Goal: Task Accomplishment & Management: Use online tool/utility

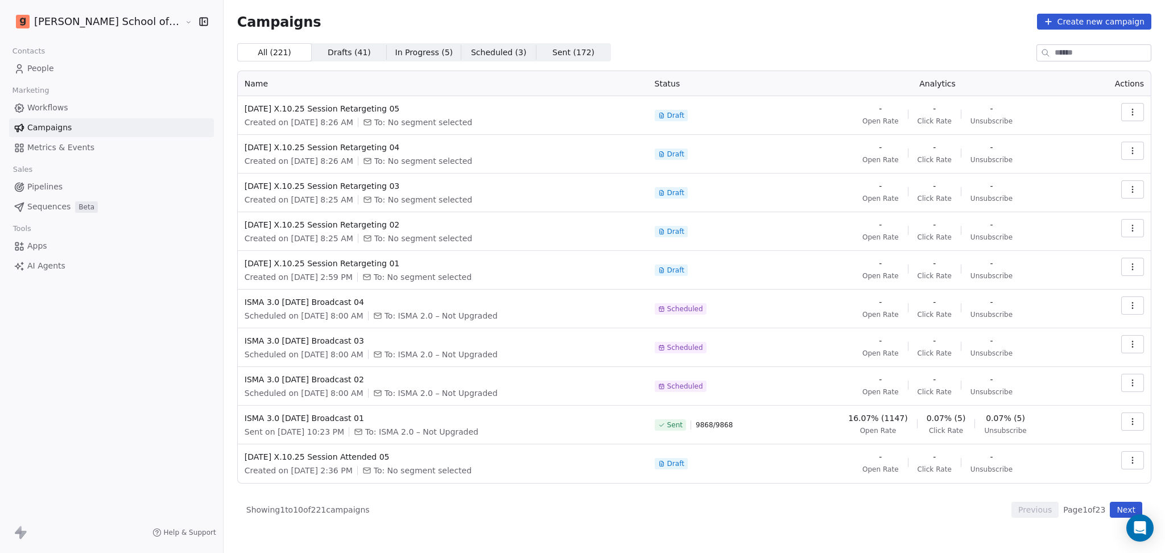
click at [89, 149] on link "Metrics & Events" at bounding box center [111, 147] width 205 height 19
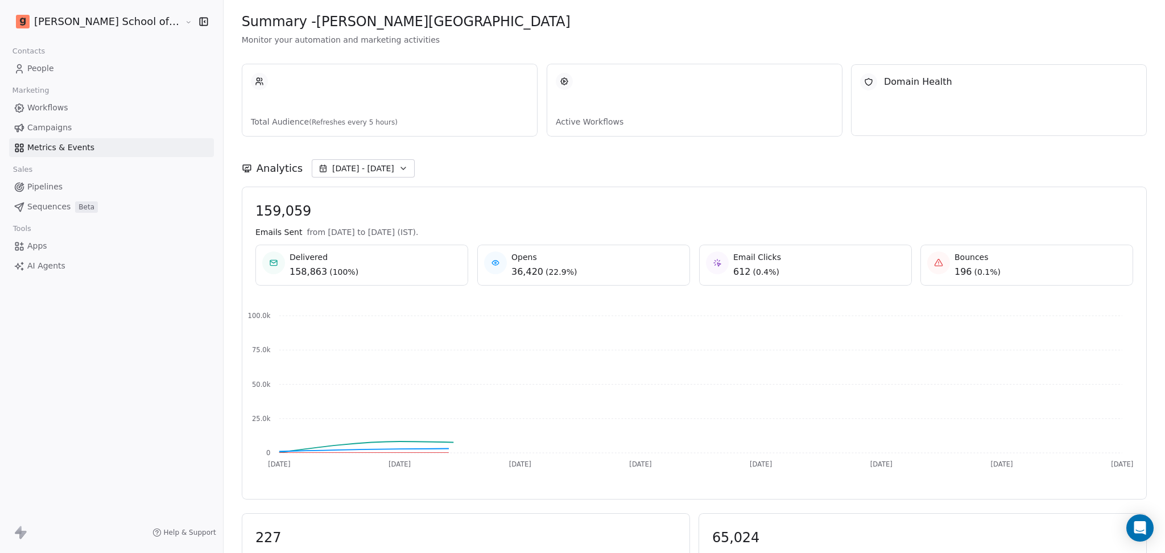
click at [80, 118] on link "Campaigns" at bounding box center [111, 127] width 205 height 19
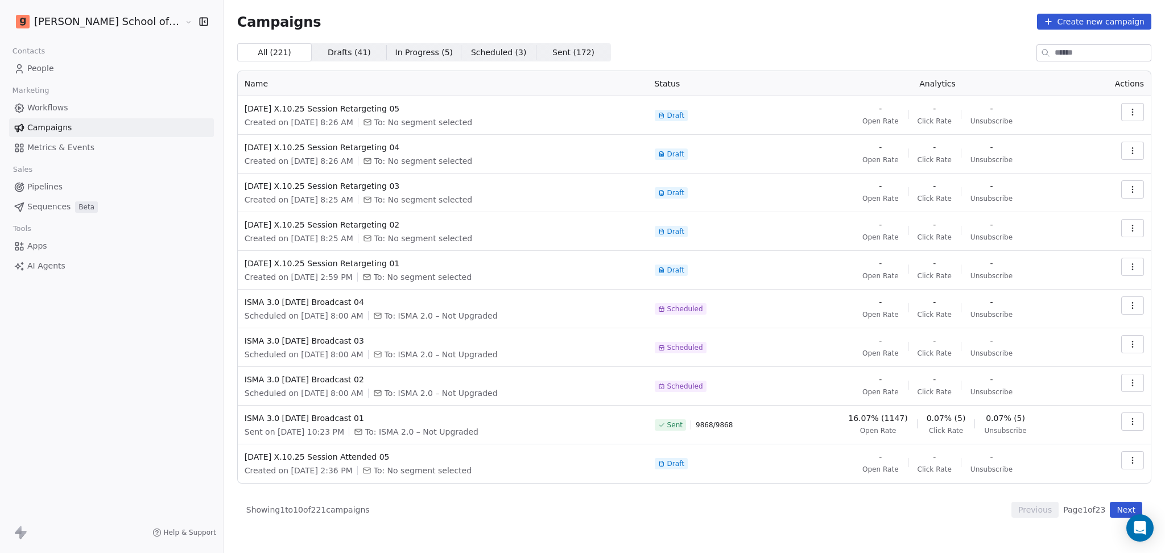
click at [80, 109] on link "Workflows" at bounding box center [111, 107] width 205 height 19
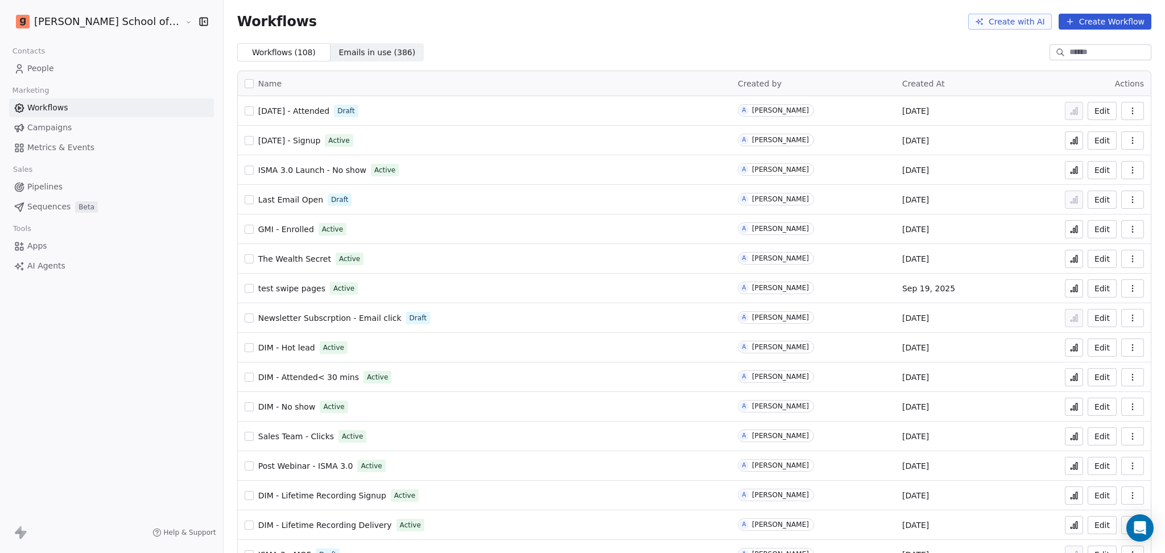
click at [1093, 14] on button "Create Workflow" at bounding box center [1104, 22] width 93 height 16
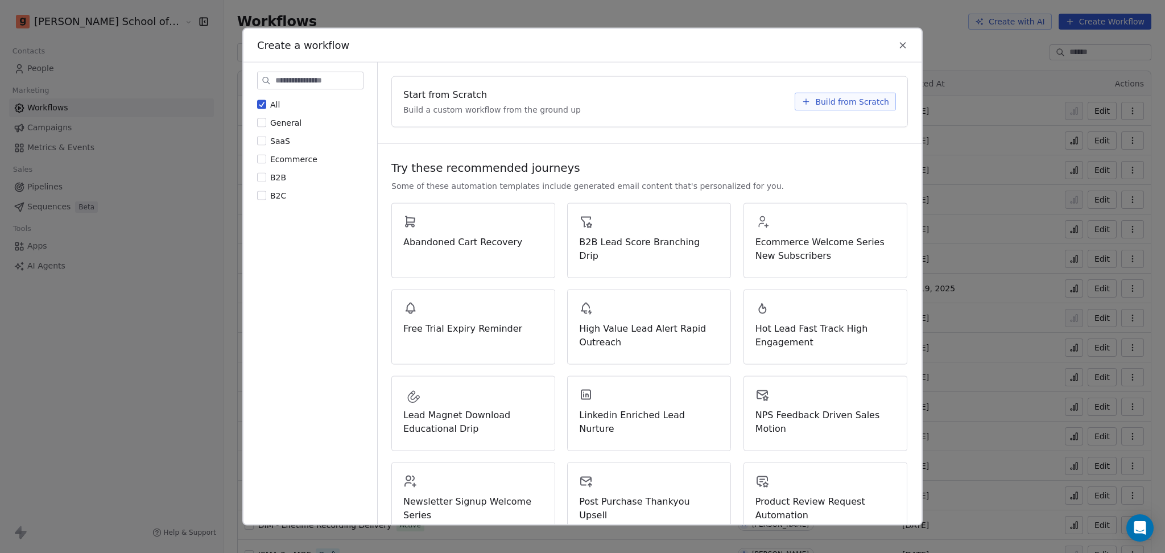
click at [831, 104] on span "Build from Scratch" at bounding box center [852, 101] width 74 height 11
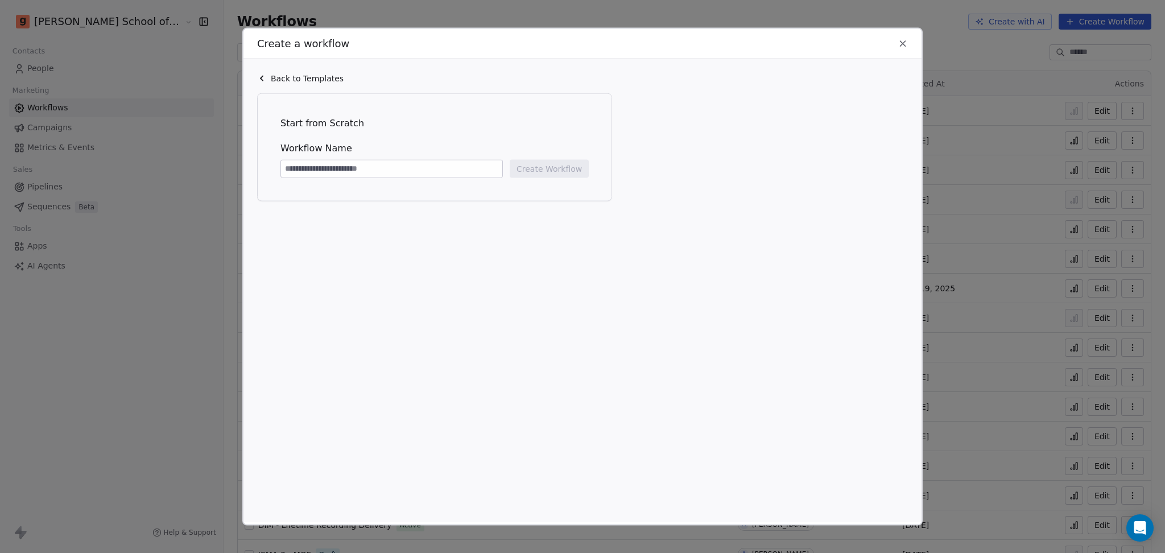
click at [458, 174] on input at bounding box center [391, 168] width 221 height 17
type input "**********"
click at [553, 176] on button "Create Workflow" at bounding box center [549, 169] width 79 height 18
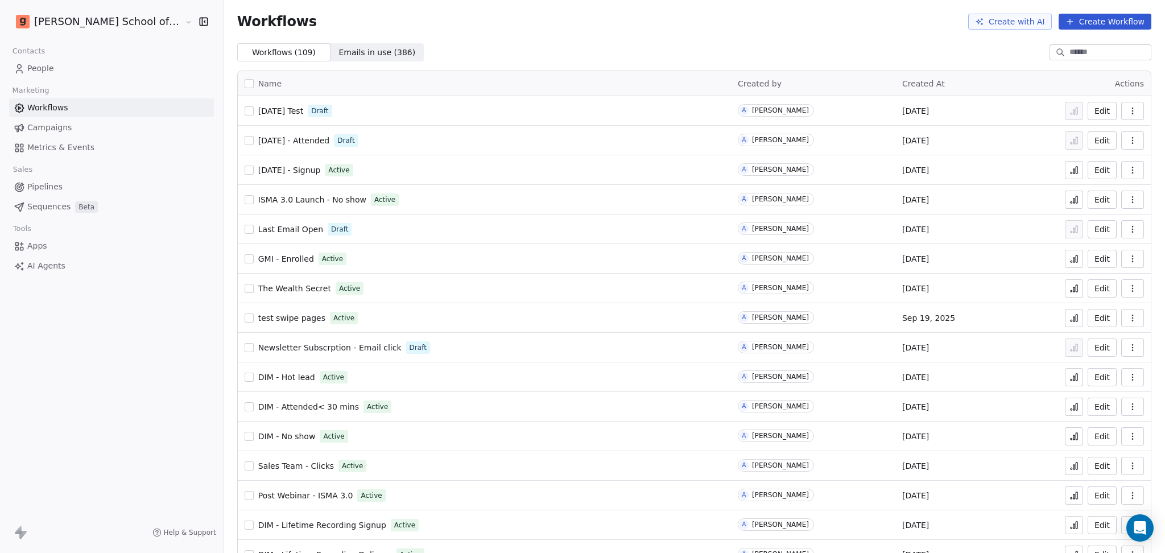
click at [258, 110] on span "[DATE] Test" at bounding box center [280, 110] width 45 height 9
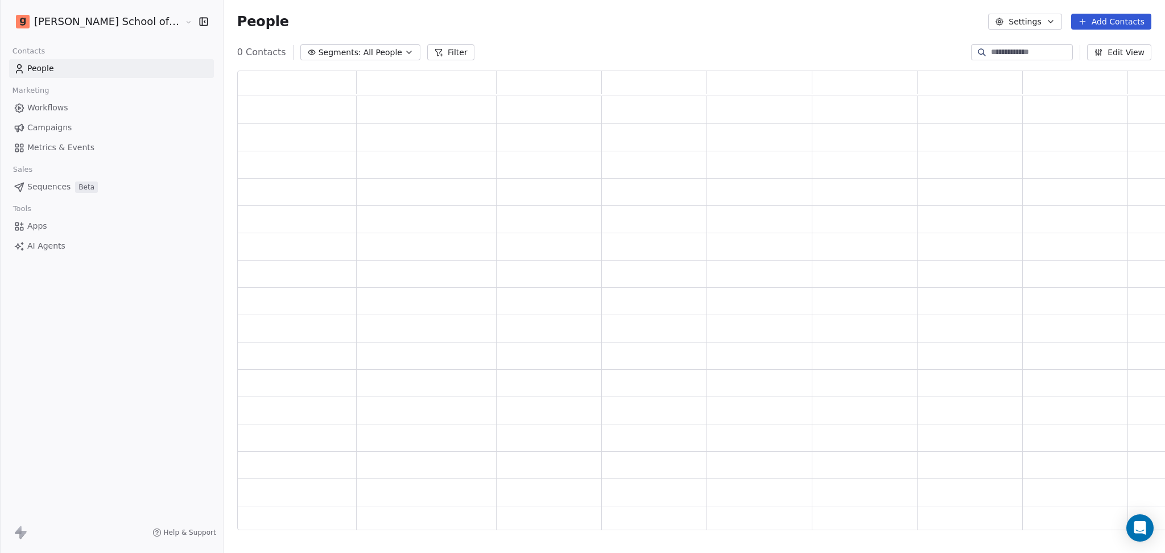
scroll to position [448, 946]
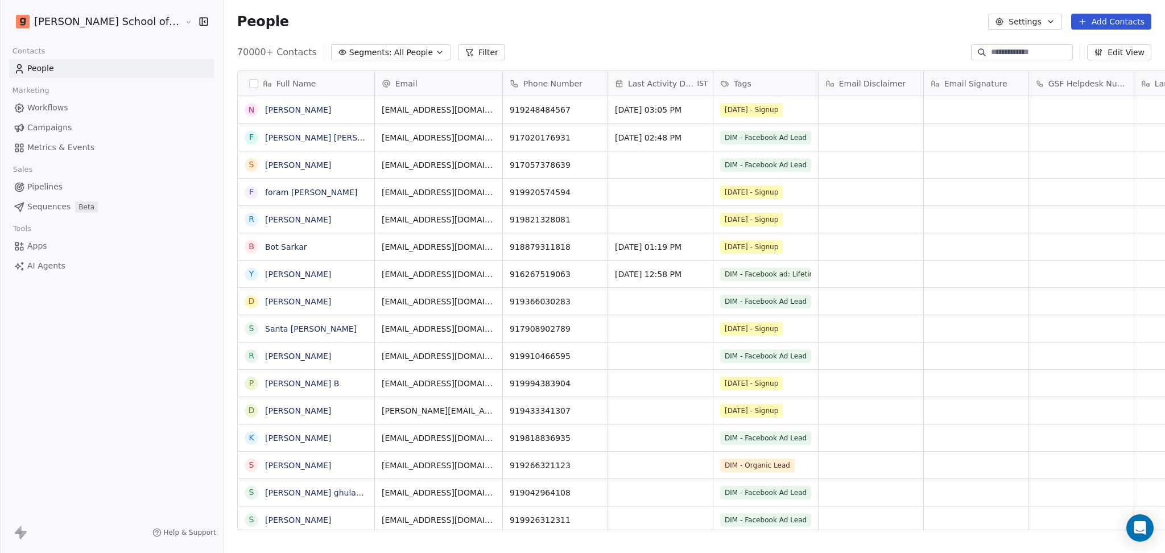
click at [132, 124] on link "Campaigns" at bounding box center [111, 127] width 205 height 19
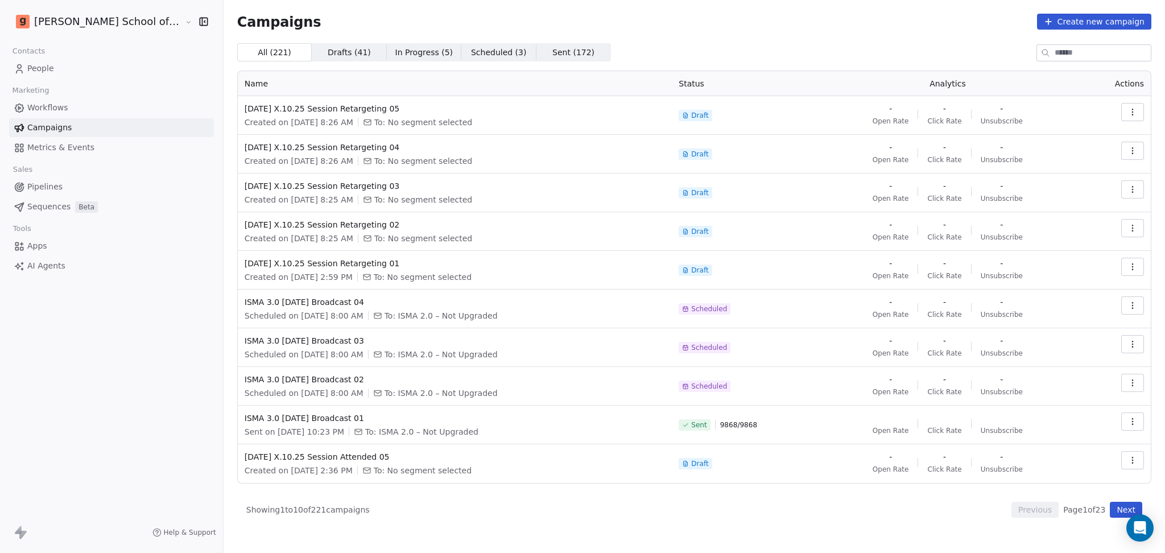
click at [1118, 508] on button "Next" at bounding box center [1126, 510] width 32 height 16
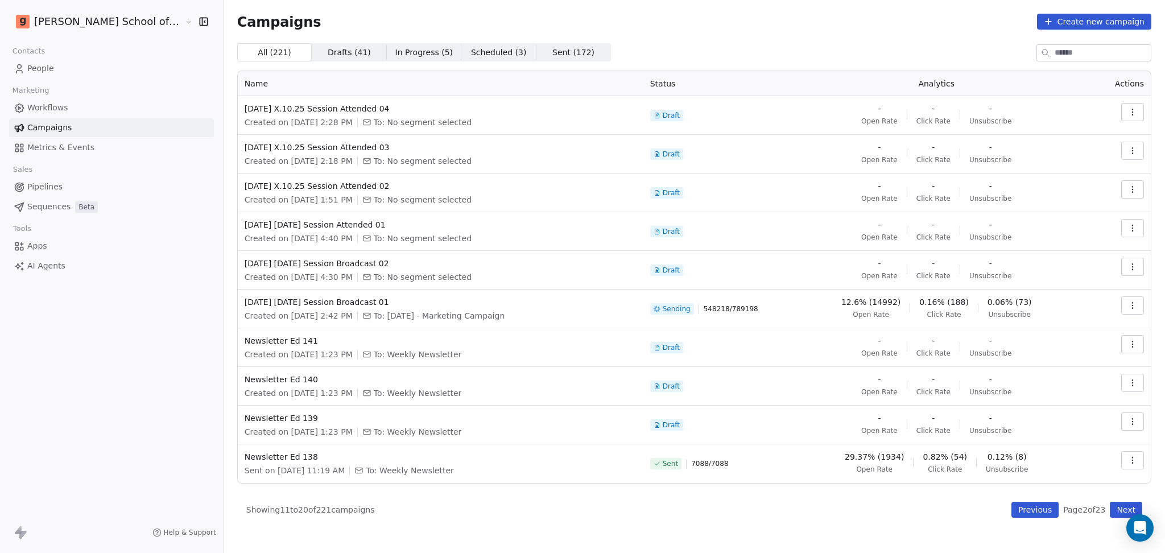
drag, startPoint x: 367, startPoint y: 307, endPoint x: 195, endPoint y: 308, distance: 171.8
click at [238, 308] on td "Diwali 09.10.25 Session Broadcast 01 Created on Oct 4, 2025, 2:42 PM To: Diwali…" at bounding box center [441, 308] width 406 height 39
copy span "Diwali 09.10.25 Session Broadcast 01"
click at [1138, 537] on div "Open Intercom Messenger" at bounding box center [1140, 528] width 30 height 30
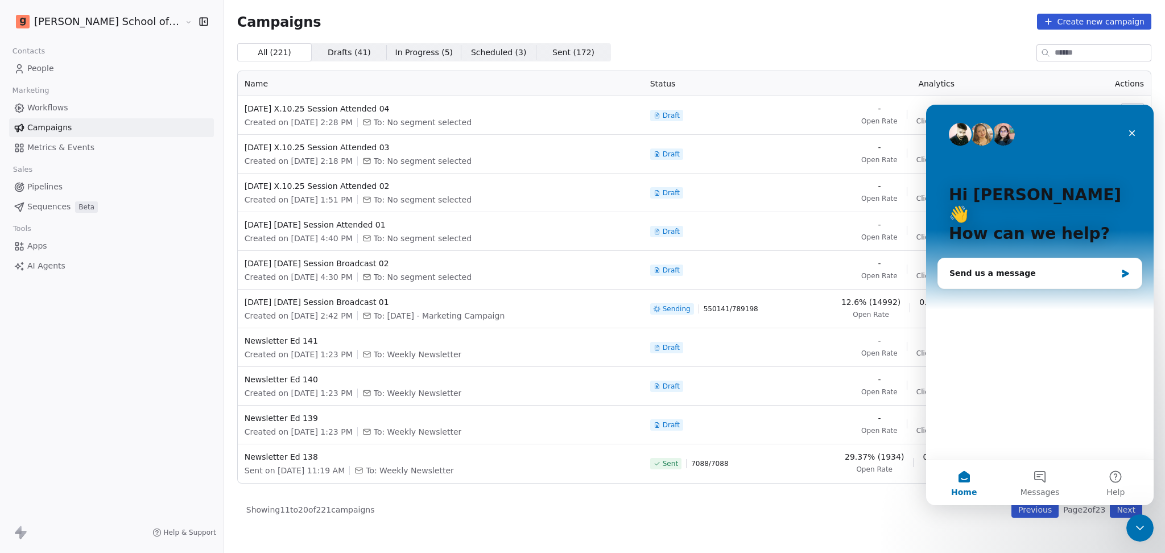
click at [99, 71] on link "People" at bounding box center [111, 68] width 205 height 19
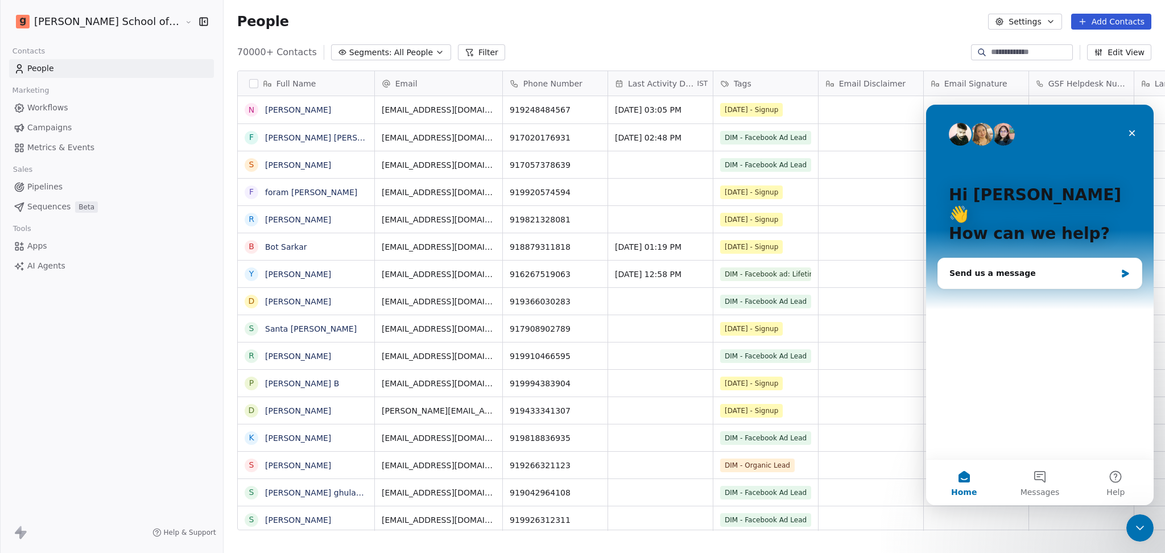
scroll to position [475, 974]
click at [394, 54] on span "All People" at bounding box center [413, 53] width 39 height 12
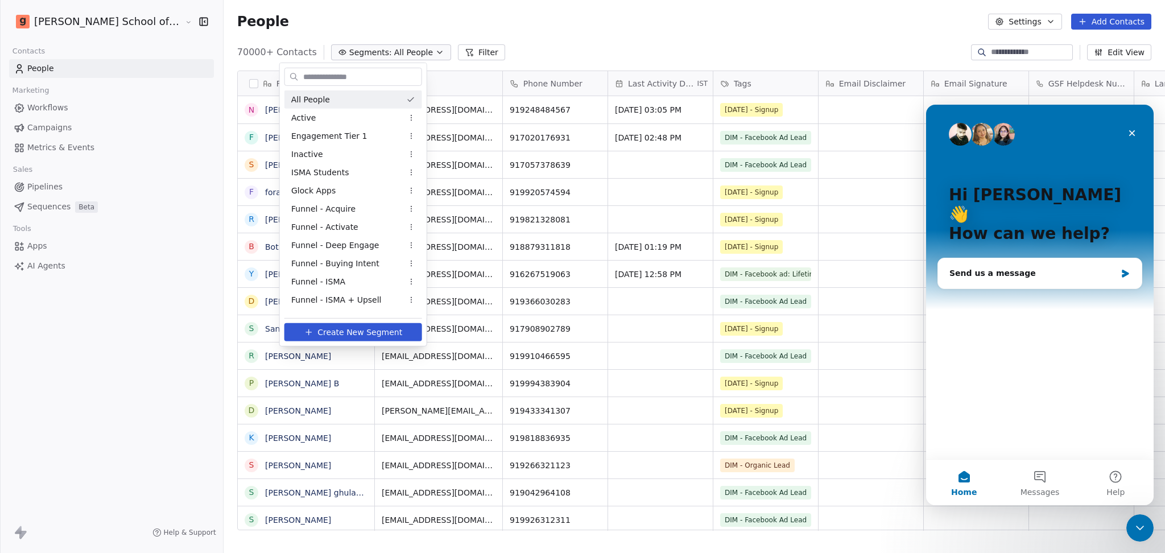
click at [416, 54] on html "Goela School of Finance LLP Contacts People Marketing Workflows Campaigns Metri…" at bounding box center [582, 276] width 1165 height 553
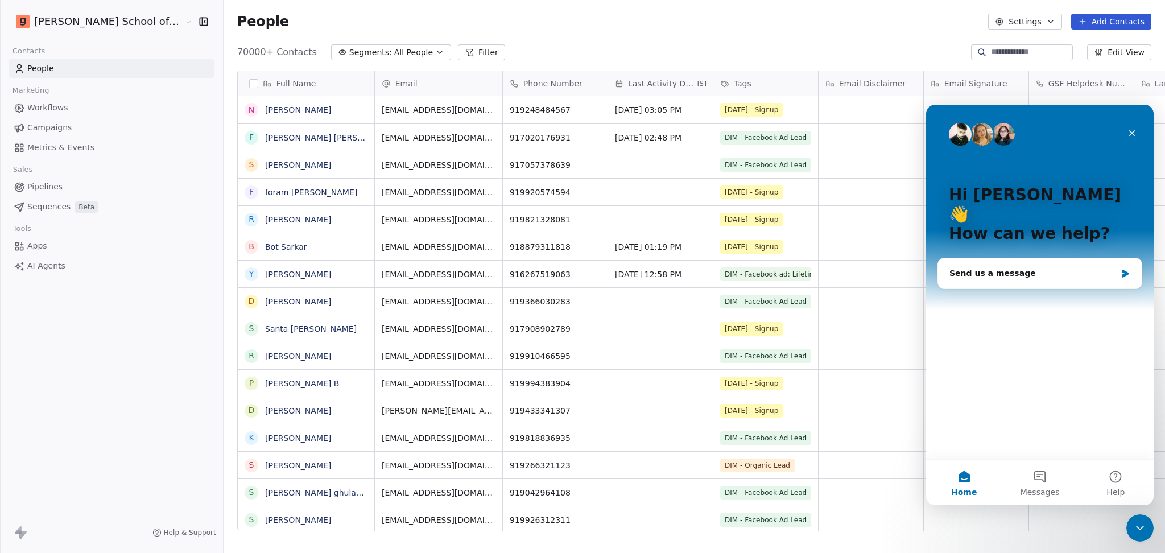
click at [458, 54] on button "Filter" at bounding box center [481, 52] width 47 height 16
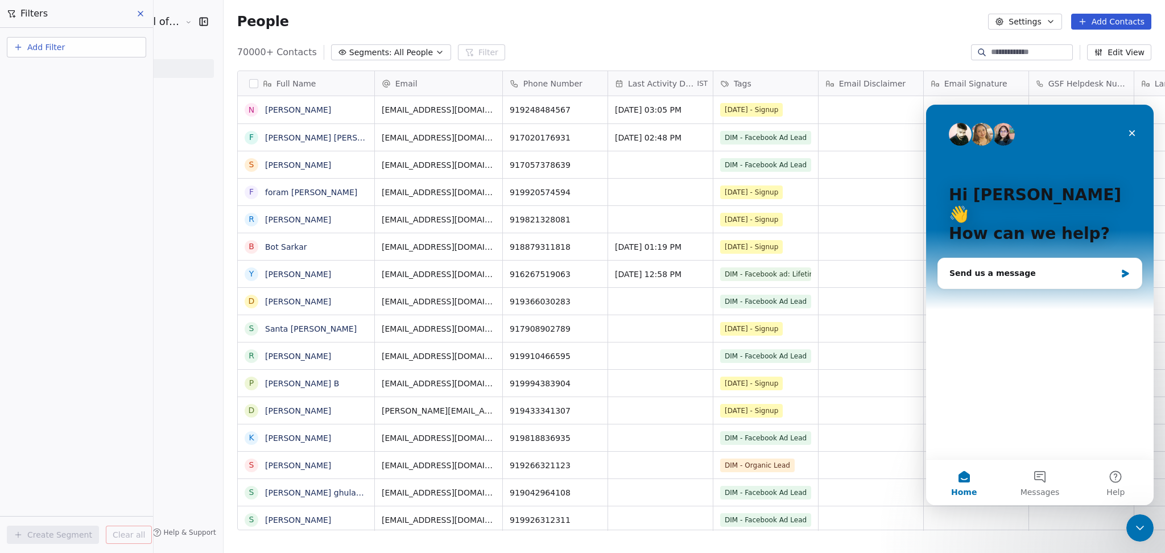
click at [85, 56] on button "Add Filter" at bounding box center [76, 47] width 139 height 20
click at [69, 89] on span "Contact activity" at bounding box center [50, 92] width 63 height 12
click at [67, 149] on span "Email Opened" at bounding box center [47, 151] width 56 height 11
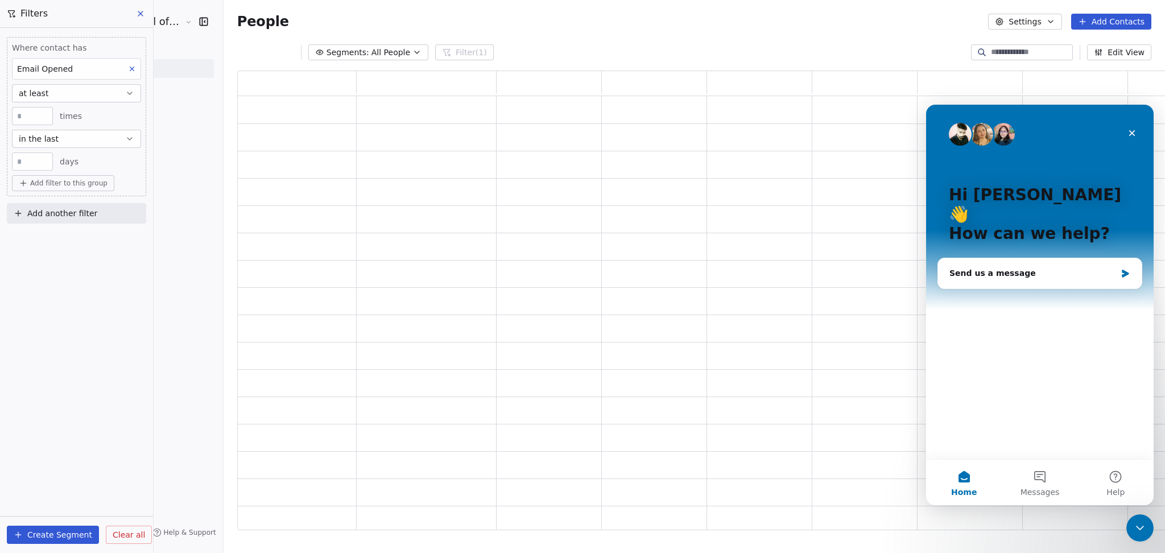
scroll to position [448, 946]
click at [70, 183] on span "Add filter to this group" at bounding box center [68, 183] width 77 height 9
click at [84, 278] on html "Goela School of Finance LLP Contacts People Marketing Workflows Campaigns Metri…" at bounding box center [582, 276] width 1165 height 553
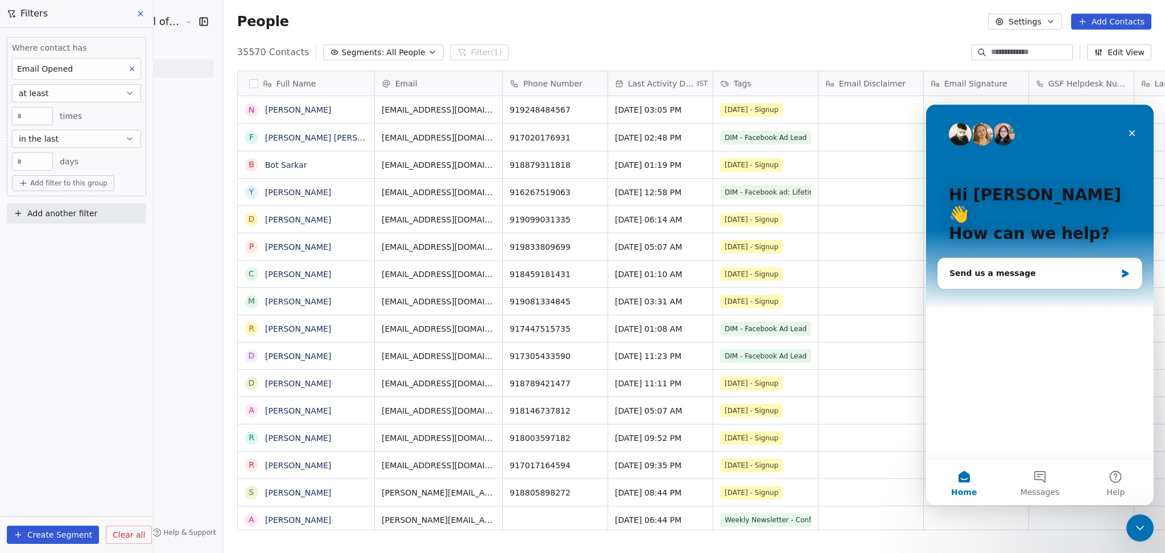
scroll to position [475, 974]
drag, startPoint x: 93, startPoint y: 205, endPoint x: 85, endPoint y: 217, distance: 14.4
click at [92, 204] on button "Add another filter" at bounding box center [76, 213] width 139 height 20
click at [93, 307] on html "Goela School of Finance LLP Contacts People Marketing Workflows Campaigns Metri…" at bounding box center [582, 276] width 1165 height 553
click at [23, 163] on input "**" at bounding box center [32, 162] width 35 height 9
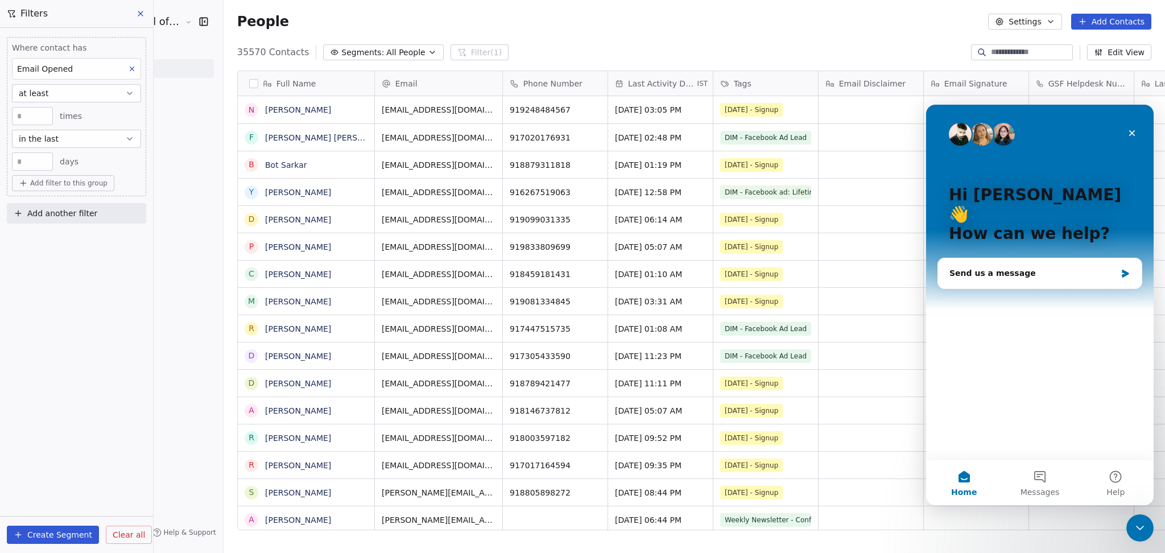
drag, startPoint x: 26, startPoint y: 168, endPoint x: 26, endPoint y: 162, distance: 6.3
click at [26, 164] on div "**" at bounding box center [32, 161] width 41 height 18
drag, startPoint x: 26, startPoint y: 162, endPoint x: 0, endPoint y: 160, distance: 25.6
click at [0, 160] on div "Where contact has Email Opened at least * times in the last ** days Add filter …" at bounding box center [76, 128] width 153 height 200
click at [92, 255] on div "Where contact has Email Opened at least * times in the last ** days Add filter …" at bounding box center [76, 290] width 153 height 525
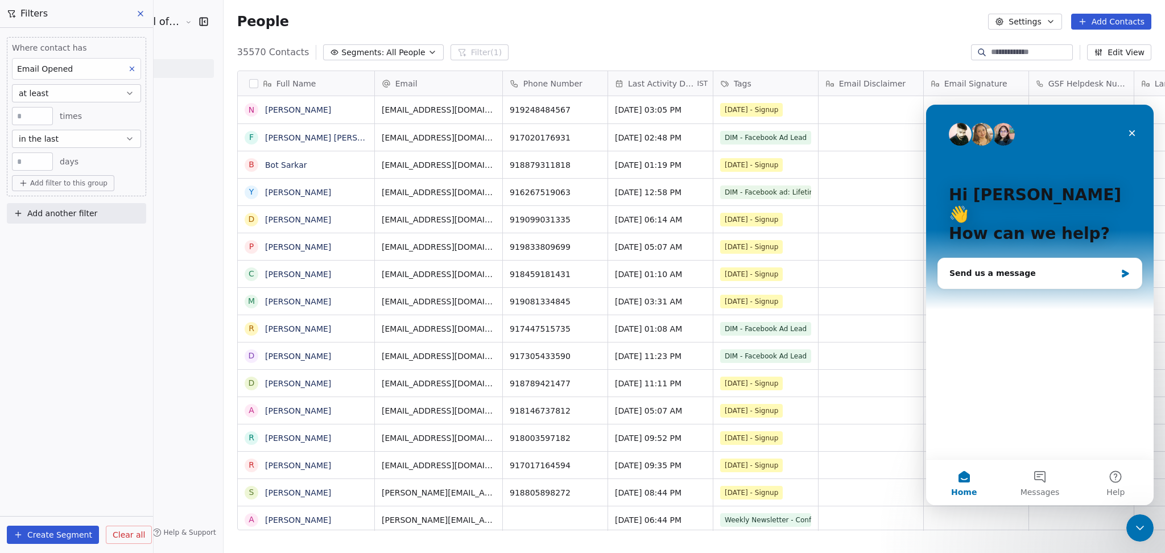
click at [79, 209] on span "Add another filter" at bounding box center [62, 214] width 70 height 12
click at [77, 347] on html "Goela School of Finance LLP Contacts People Marketing Workflows Campaigns Metri…" at bounding box center [582, 276] width 1165 height 553
click at [86, 216] on span "Add another filter" at bounding box center [62, 214] width 70 height 12
click at [72, 301] on html "Goela School of Finance LLP Contacts People Marketing Workflows Campaigns Metri…" at bounding box center [582, 276] width 1165 height 553
drag, startPoint x: 34, startPoint y: 167, endPoint x: 0, endPoint y: 167, distance: 34.1
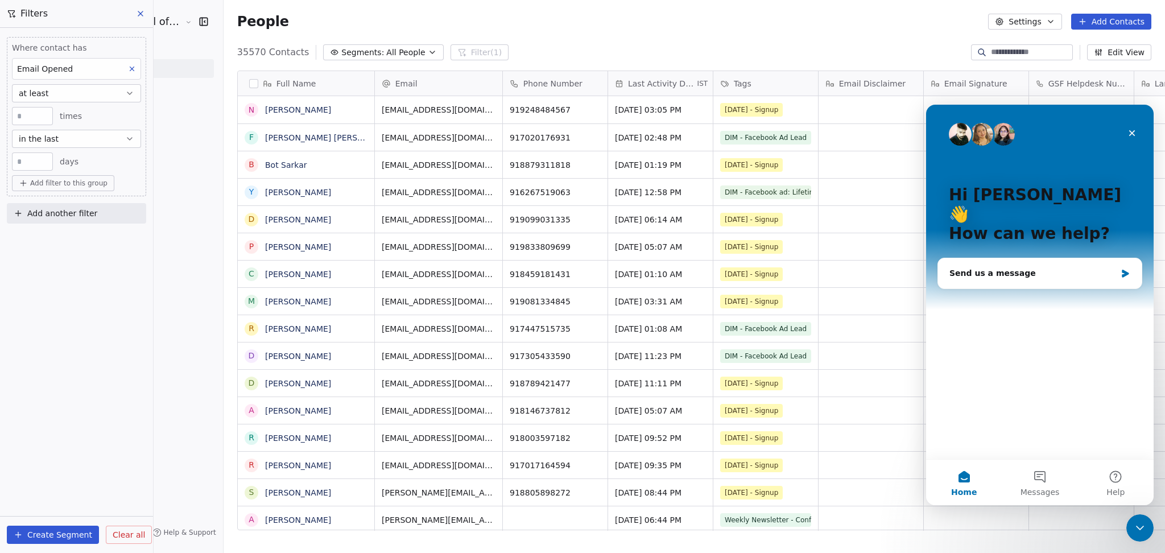
click at [0, 167] on div "Where contact has Email Opened at least * times in the last ** days Add filter …" at bounding box center [76, 128] width 153 height 200
type input "*"
click at [32, 291] on div "Where contact has Email Opened at least * times in the last * days Add filter t…" at bounding box center [76, 290] width 153 height 525
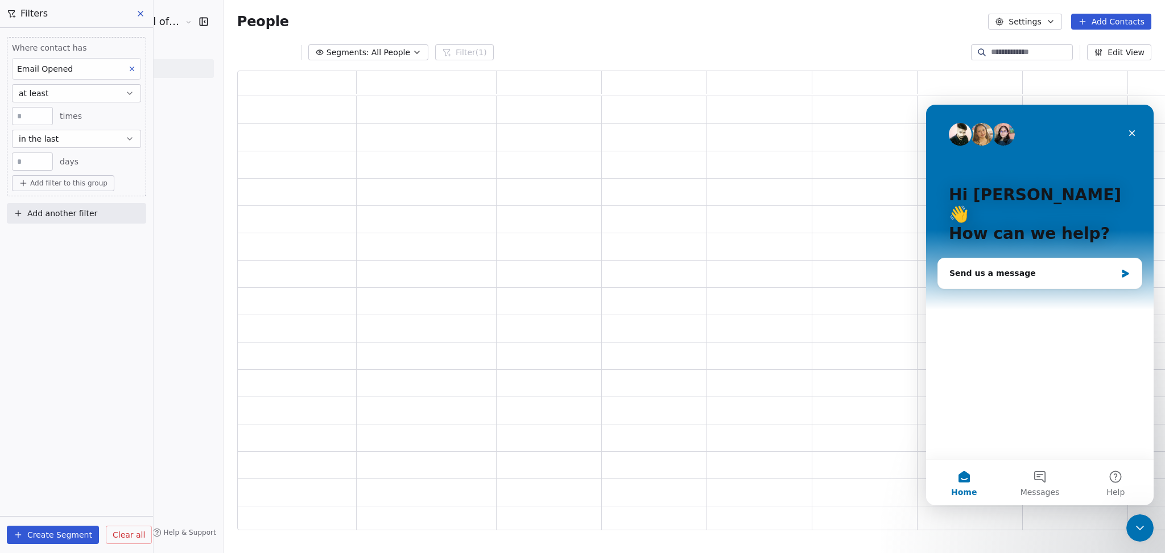
scroll to position [448, 946]
click at [79, 93] on button "at least" at bounding box center [76, 93] width 129 height 18
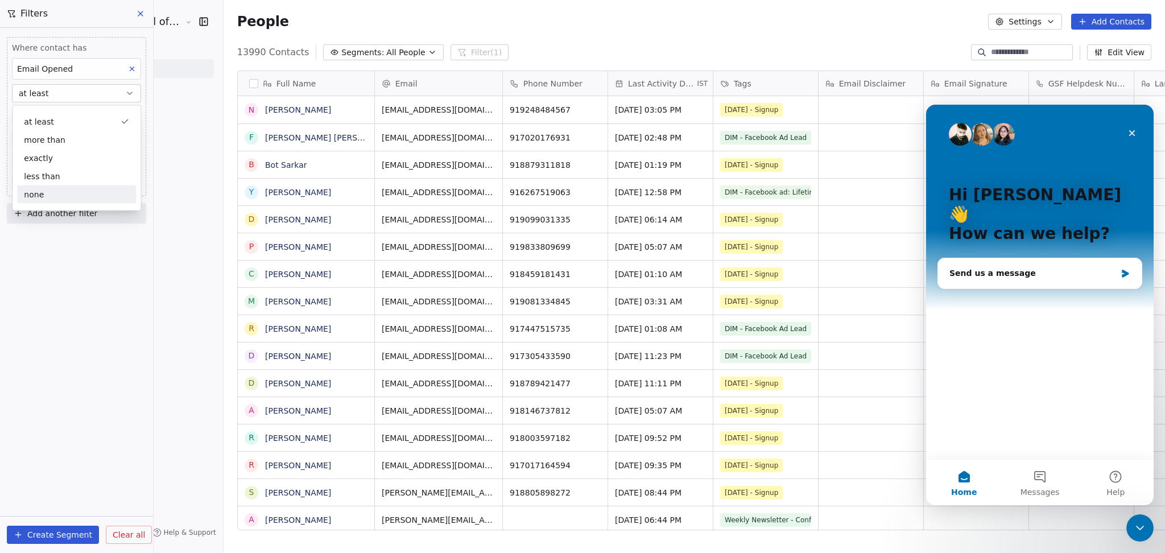
scroll to position [475, 974]
click at [74, 269] on div "Where contact has Email Opened at least * times in the last * days Add filter t…" at bounding box center [76, 290] width 153 height 525
click at [71, 212] on span "Add another filter" at bounding box center [62, 214] width 70 height 12
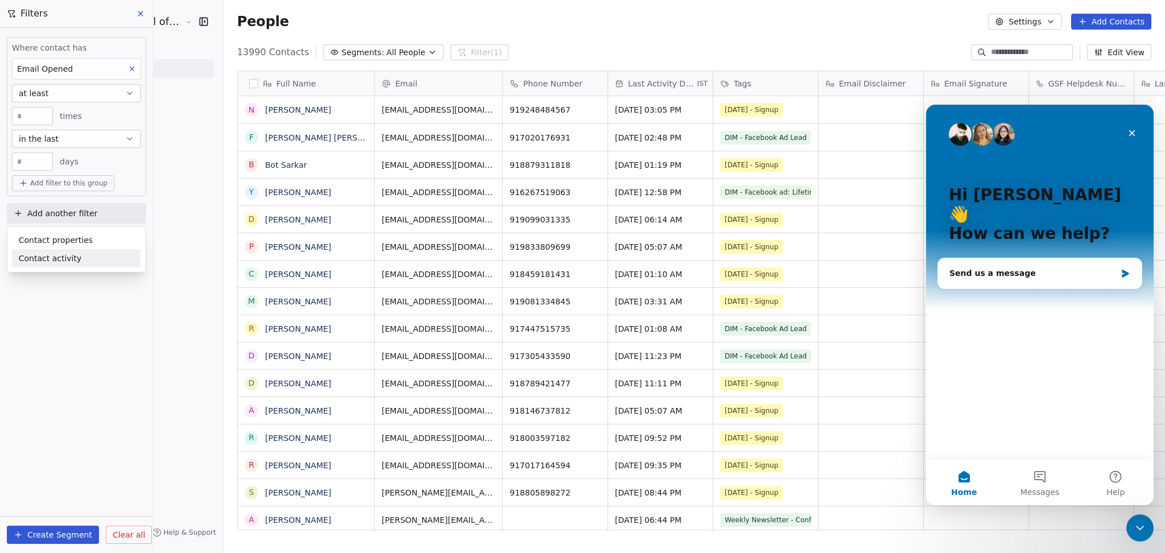
drag, startPoint x: 146, startPoint y: 16, endPoint x: 138, endPoint y: 14, distance: 8.3
click at [142, 16] on html "Goela School of Finance LLP Contacts People Marketing Workflows Campaigns Metri…" at bounding box center [582, 276] width 1165 height 553
click at [138, 14] on icon at bounding box center [140, 13] width 9 height 9
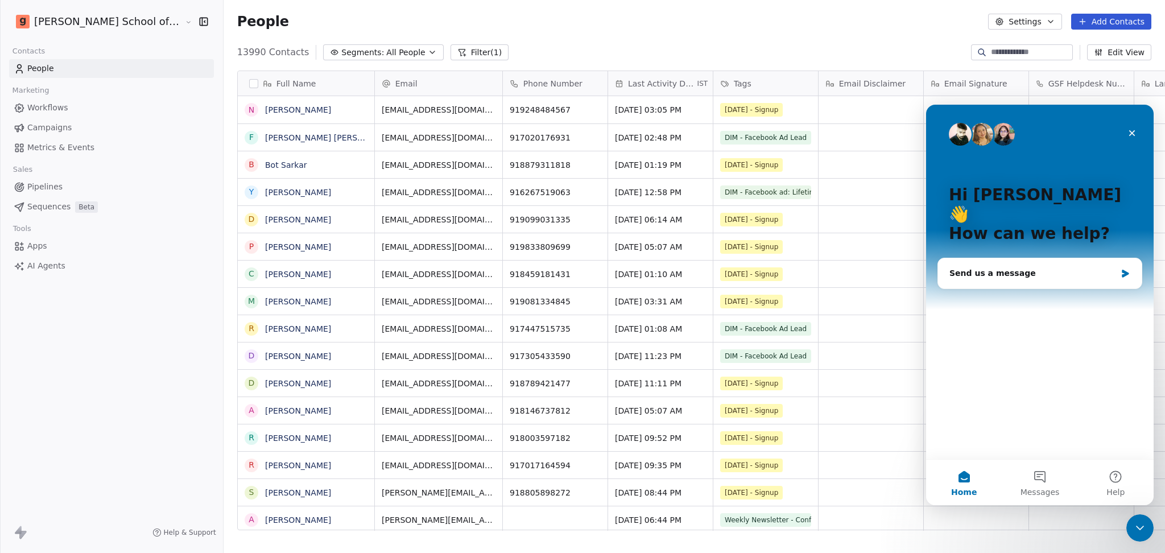
click at [425, 60] on div "13990 Contacts Segments: All People Filter (1)" at bounding box center [372, 52] width 271 height 16
click at [450, 54] on button "Filter (1)" at bounding box center [479, 52] width 59 height 16
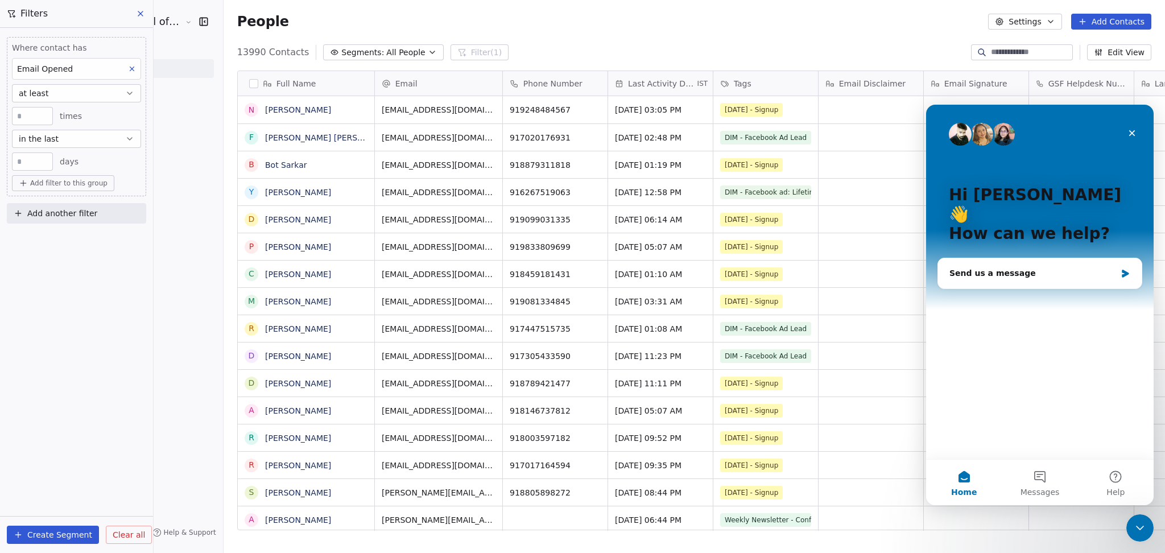
click at [140, 20] on button at bounding box center [141, 14] width 17 height 16
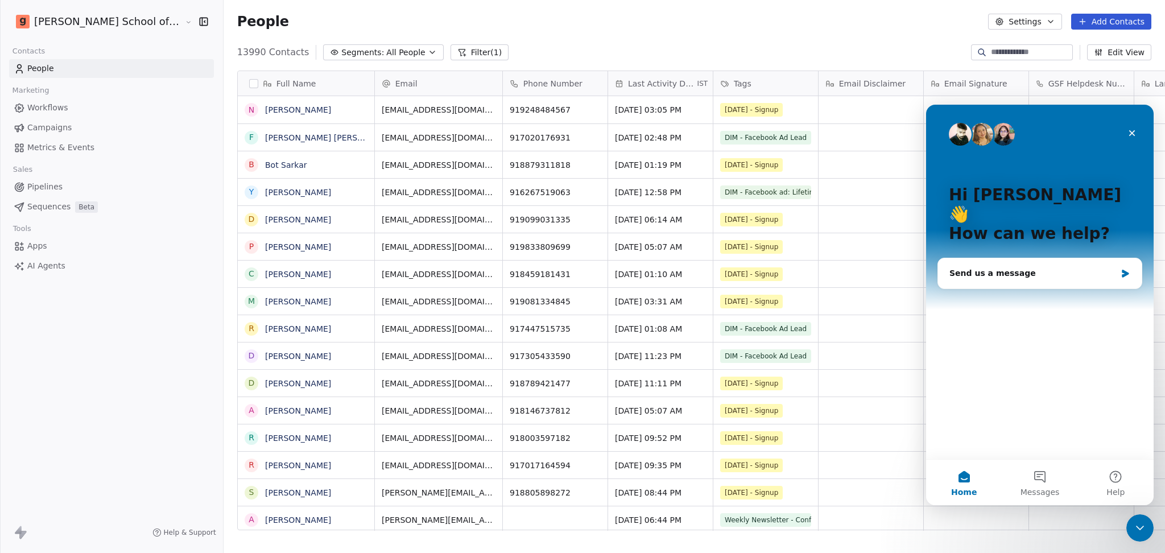
click at [113, 129] on link "Campaigns" at bounding box center [111, 127] width 205 height 19
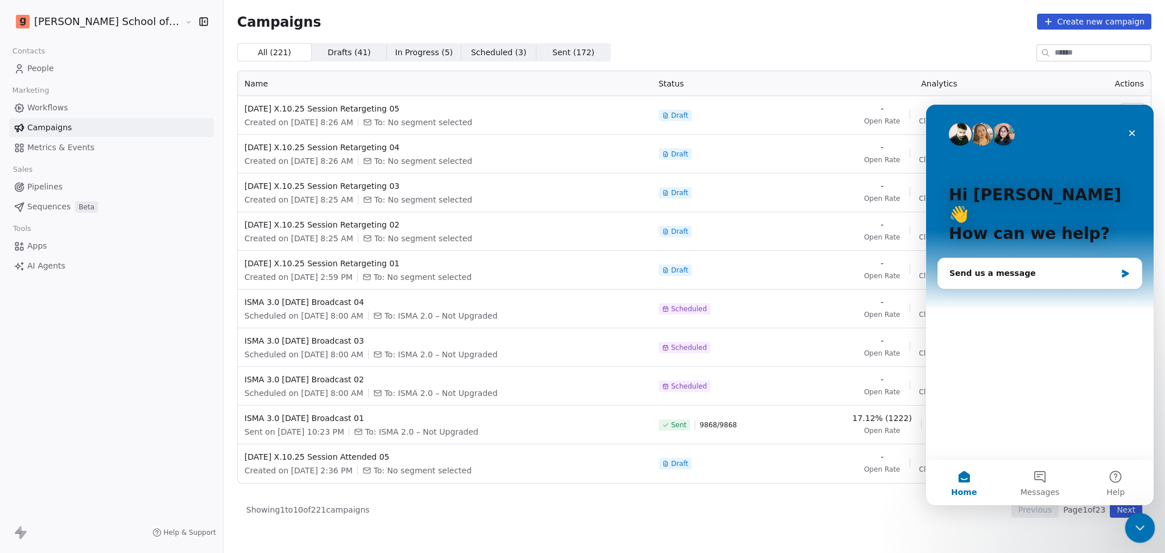
click at [1139, 534] on div "Close Intercom Messenger" at bounding box center [1137, 525] width 27 height 27
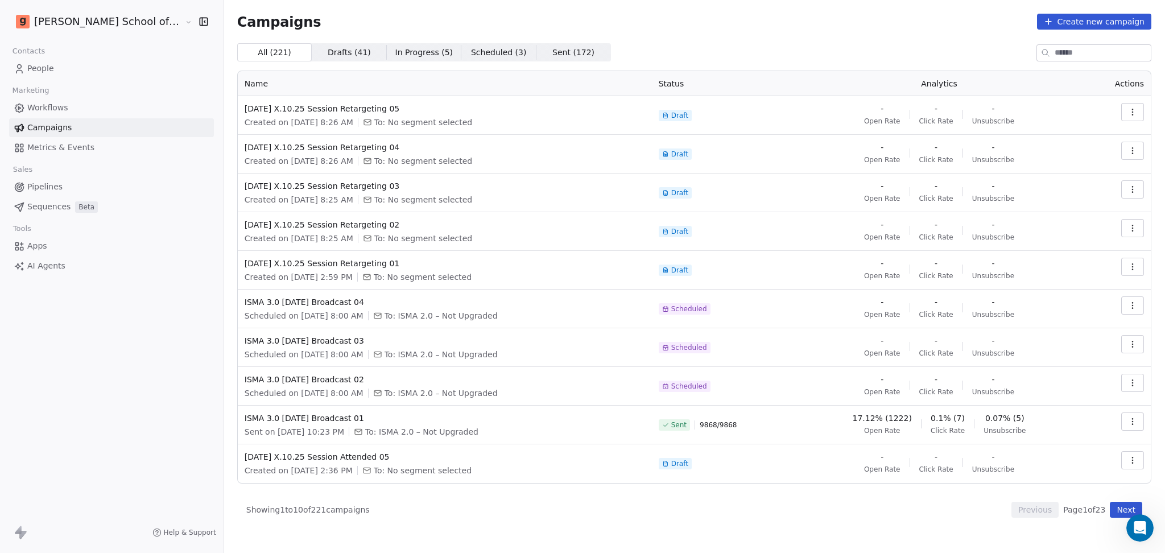
drag, startPoint x: 1129, startPoint y: 505, endPoint x: 1112, endPoint y: 508, distance: 17.3
click at [1126, 505] on button "Next" at bounding box center [1126, 510] width 32 height 16
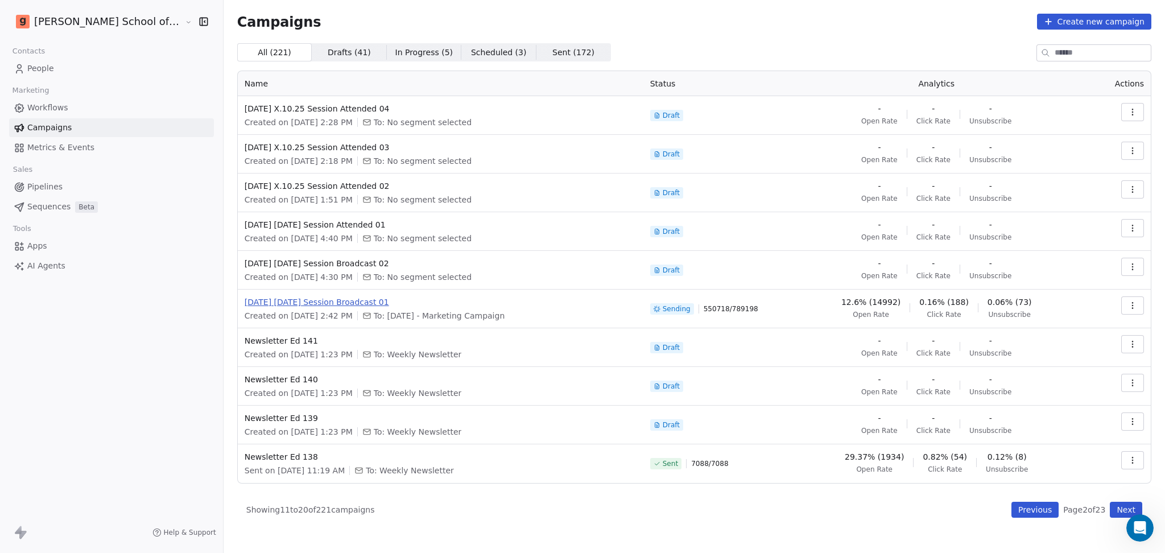
click at [321, 301] on span "Diwali 09.10.25 Session Broadcast 01" at bounding box center [441, 301] width 392 height 11
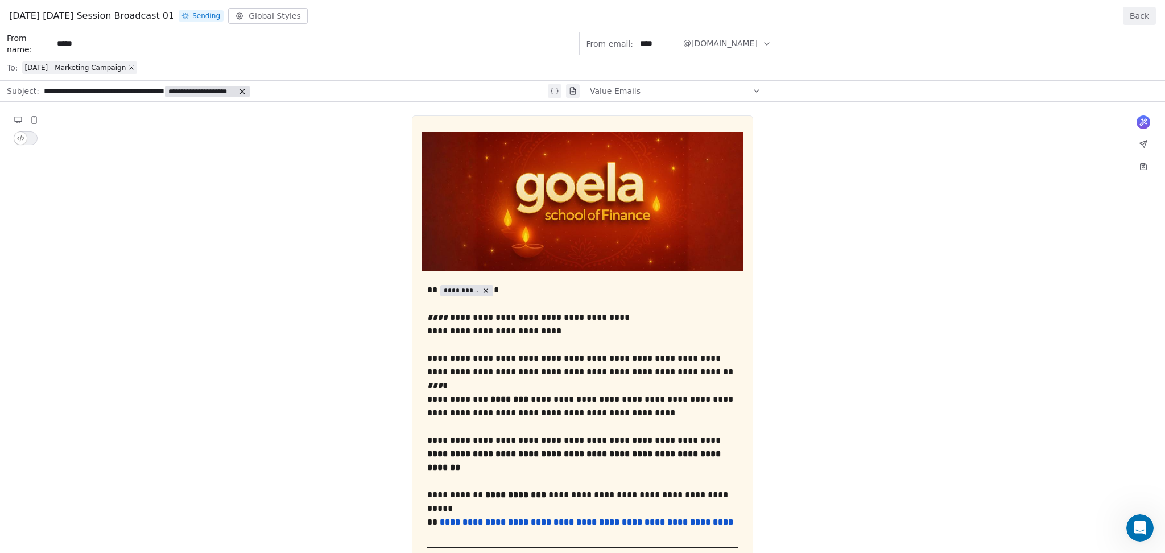
click at [1136, 13] on button "Back" at bounding box center [1139, 16] width 33 height 18
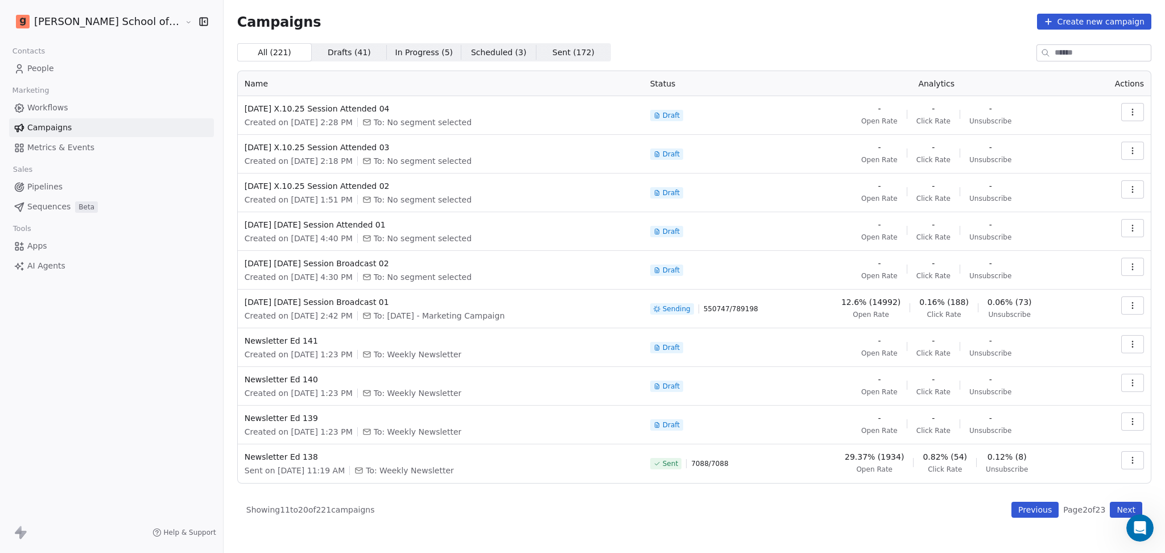
click at [107, 73] on link "People" at bounding box center [111, 68] width 205 height 19
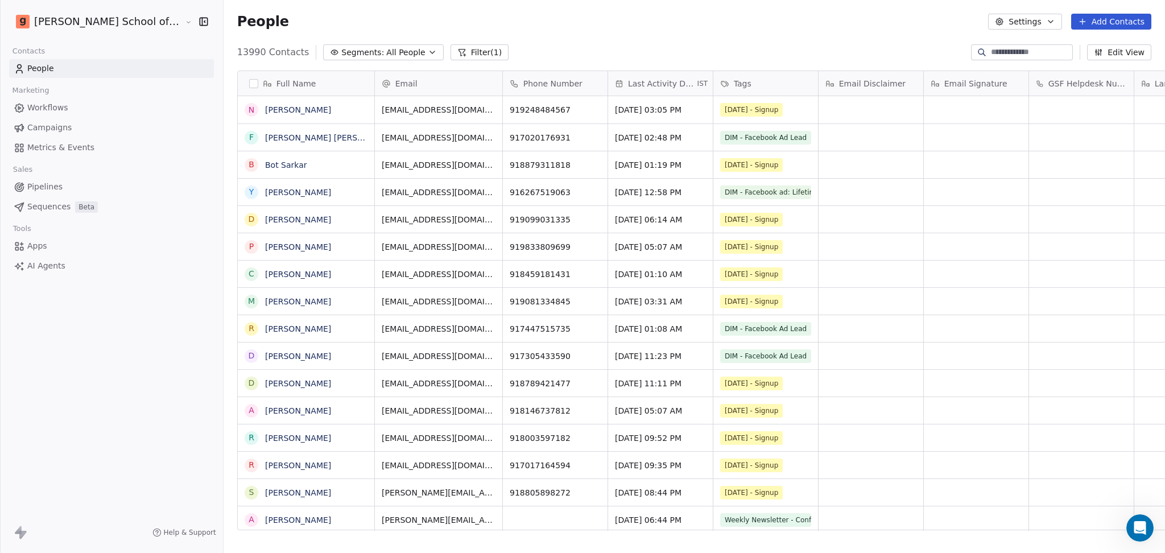
scroll to position [475, 974]
click at [104, 120] on link "Campaigns" at bounding box center [111, 127] width 205 height 19
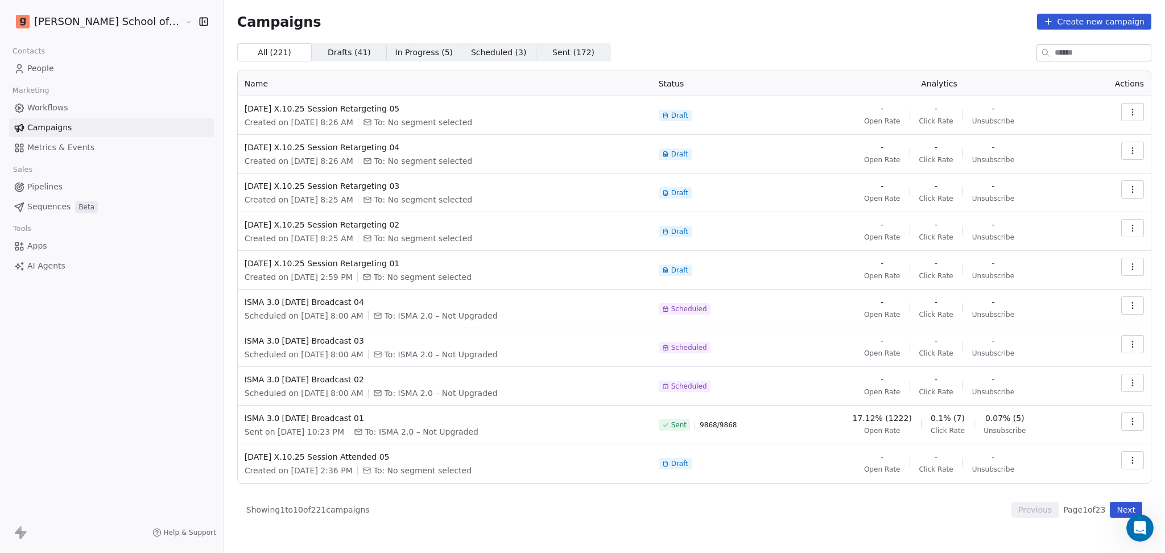
click at [1116, 512] on button "Next" at bounding box center [1126, 510] width 32 height 16
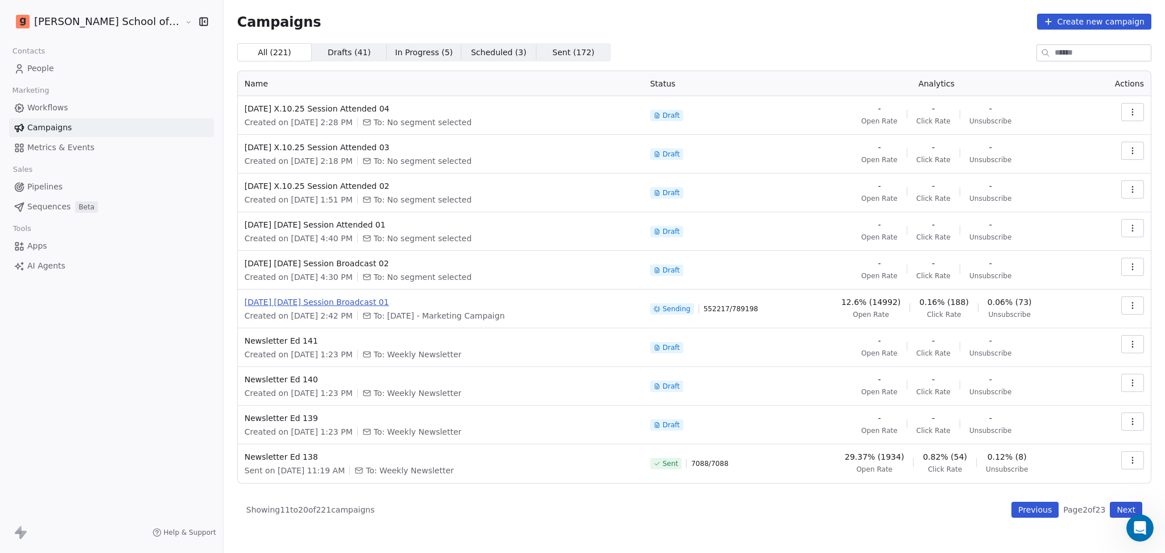
click at [324, 305] on span "Diwali 09.10.25 Session Broadcast 01" at bounding box center [441, 301] width 392 height 11
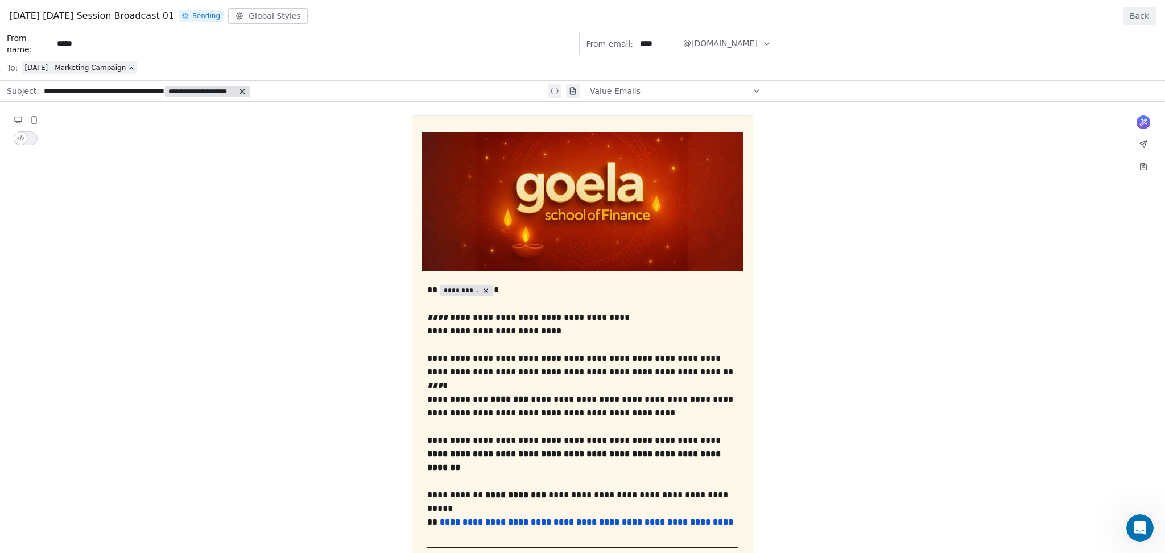
click at [1134, 12] on button "Back" at bounding box center [1139, 16] width 33 height 18
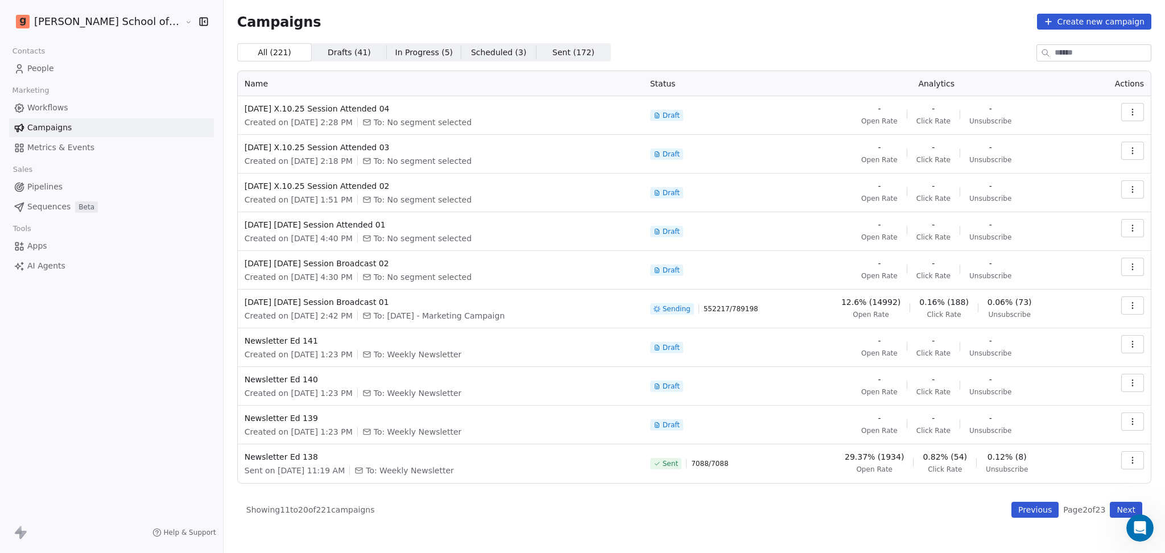
click at [107, 72] on link "People" at bounding box center [111, 68] width 205 height 19
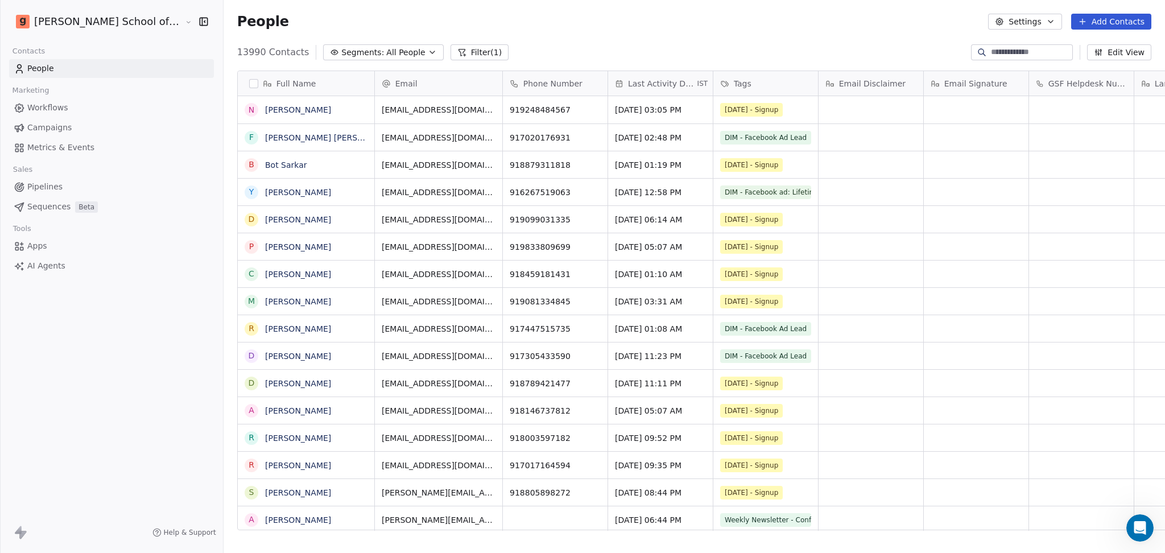
scroll to position [475, 974]
click at [450, 53] on button "Filter (1)" at bounding box center [479, 52] width 59 height 16
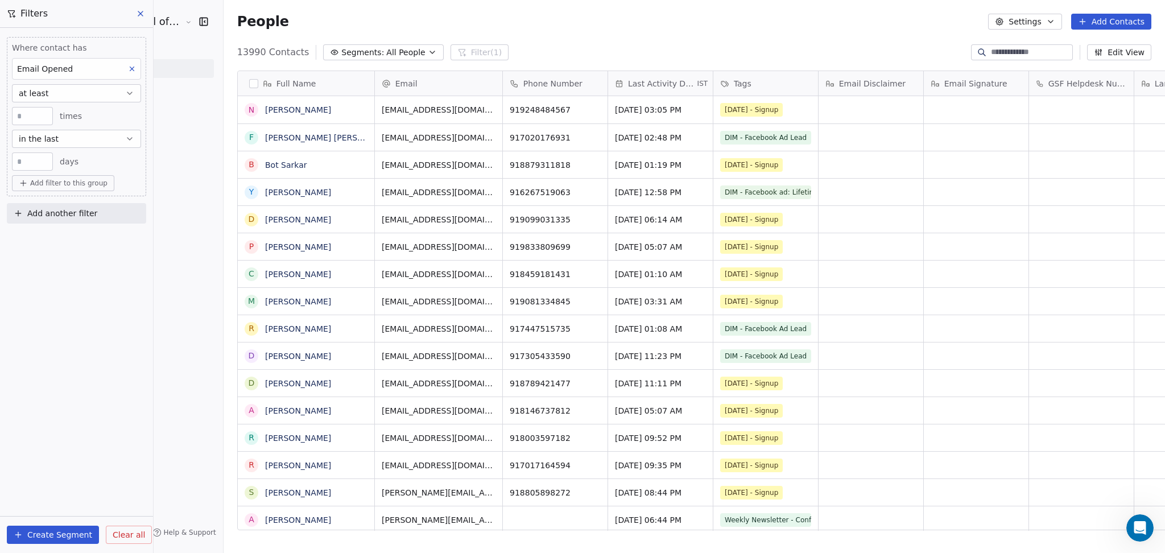
click at [386, 54] on span "All People" at bounding box center [405, 53] width 39 height 12
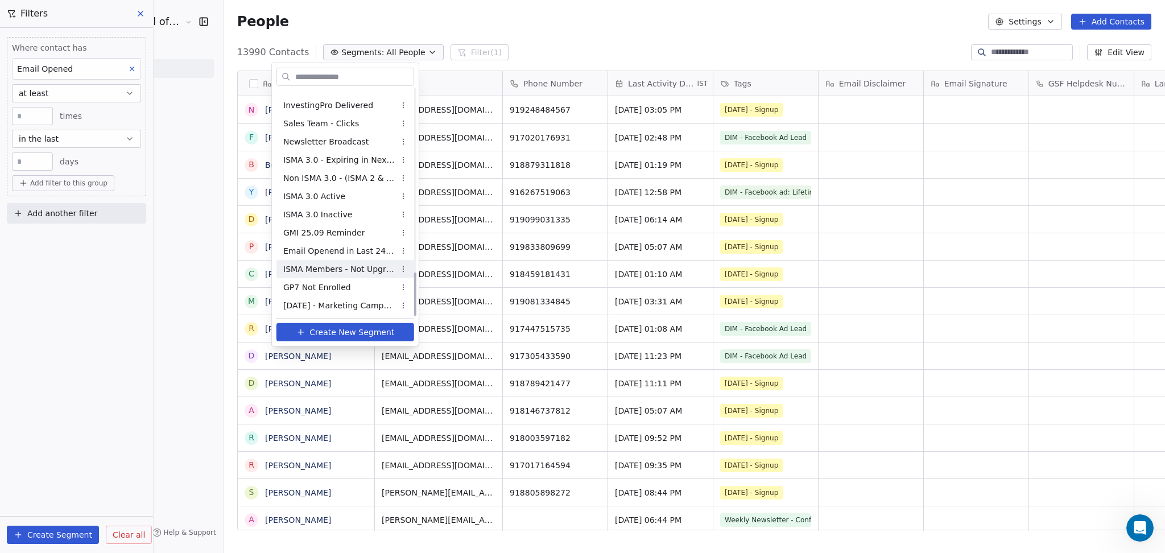
scroll to position [941, 0]
click at [351, 296] on div "Diwali 2025 - Marketing Campaign" at bounding box center [345, 305] width 138 height 18
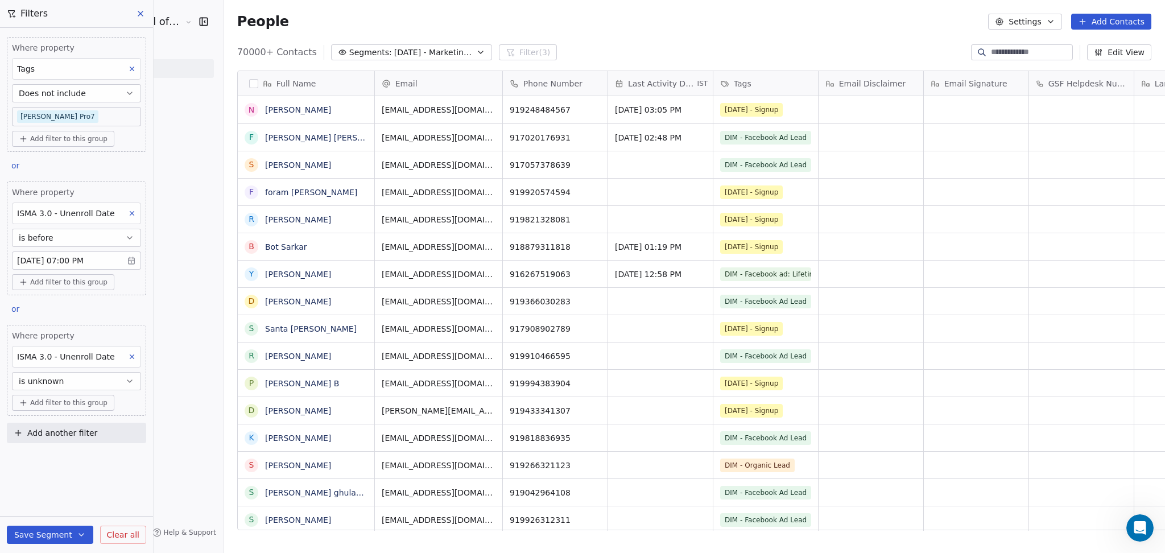
scroll to position [475, 974]
click at [107, 172] on div "Where property Tags Does not include Goela Pro7 Add filter to this group or Whe…" at bounding box center [76, 238] width 153 height 420
click at [22, 169] on div "or" at bounding box center [20, 167] width 27 height 16
click at [86, 169] on html "Goela School of Finance LLP Contacts People Marketing Workflows Campaigns Metri…" at bounding box center [582, 276] width 1165 height 553
click at [136, 11] on icon at bounding box center [140, 13] width 9 height 9
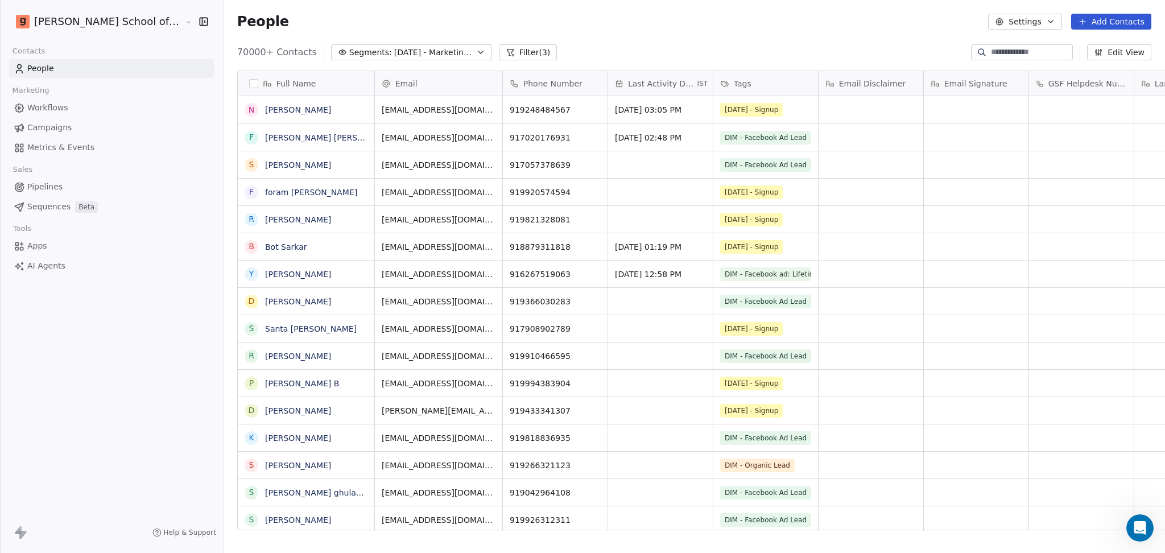
click at [499, 49] on button "Filter (3)" at bounding box center [528, 52] width 59 height 16
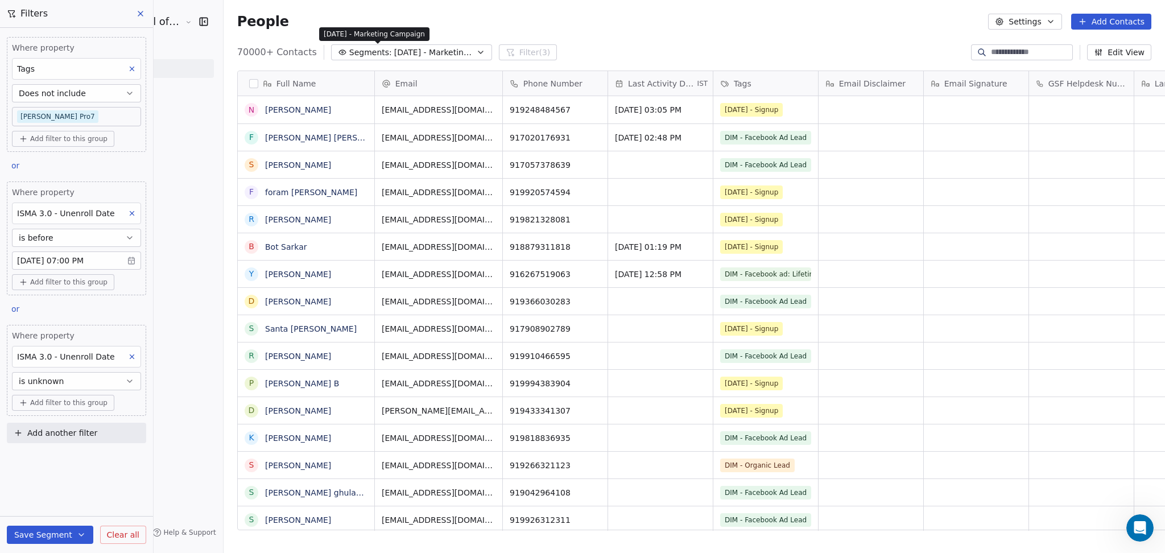
click at [403, 51] on span "Diwali 2025 - Marketing Campaign" at bounding box center [434, 53] width 80 height 12
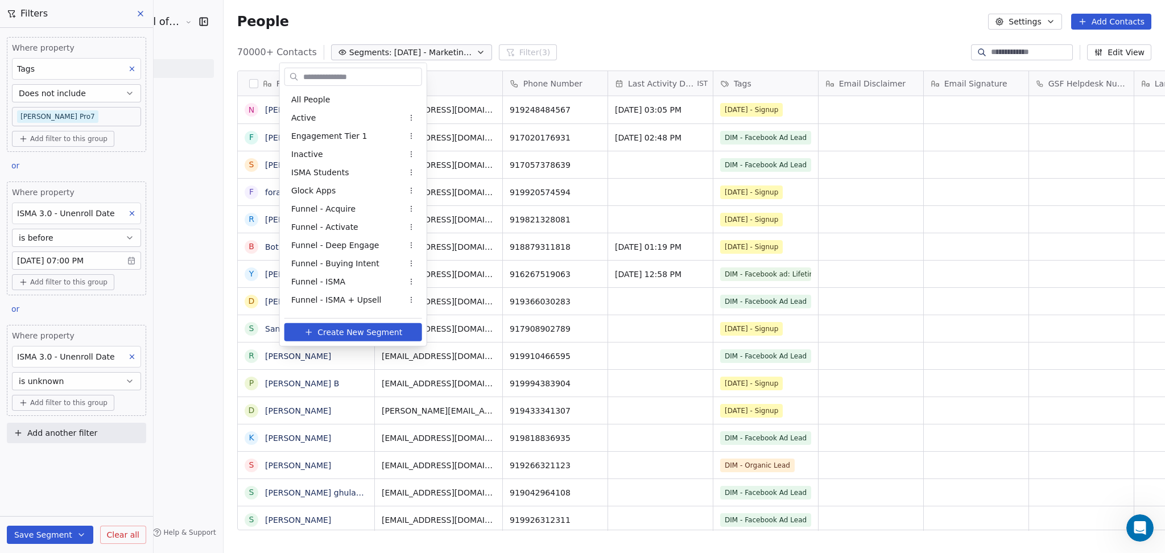
scroll to position [941, 0]
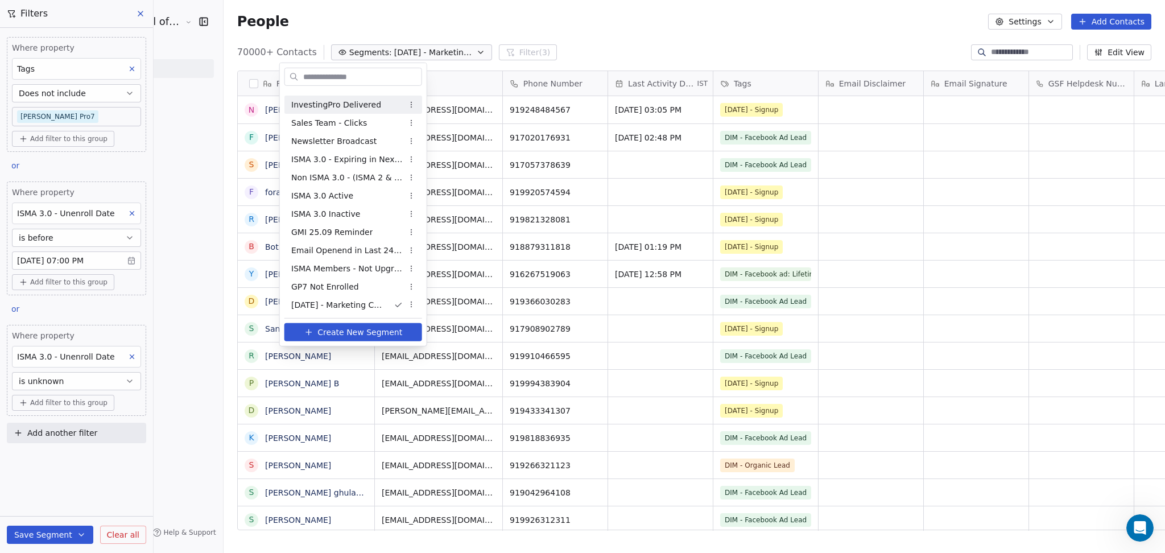
click at [142, 17] on html "Goela School of Finance LLP Contacts People Marketing Workflows Campaigns Metri…" at bounding box center [582, 276] width 1165 height 553
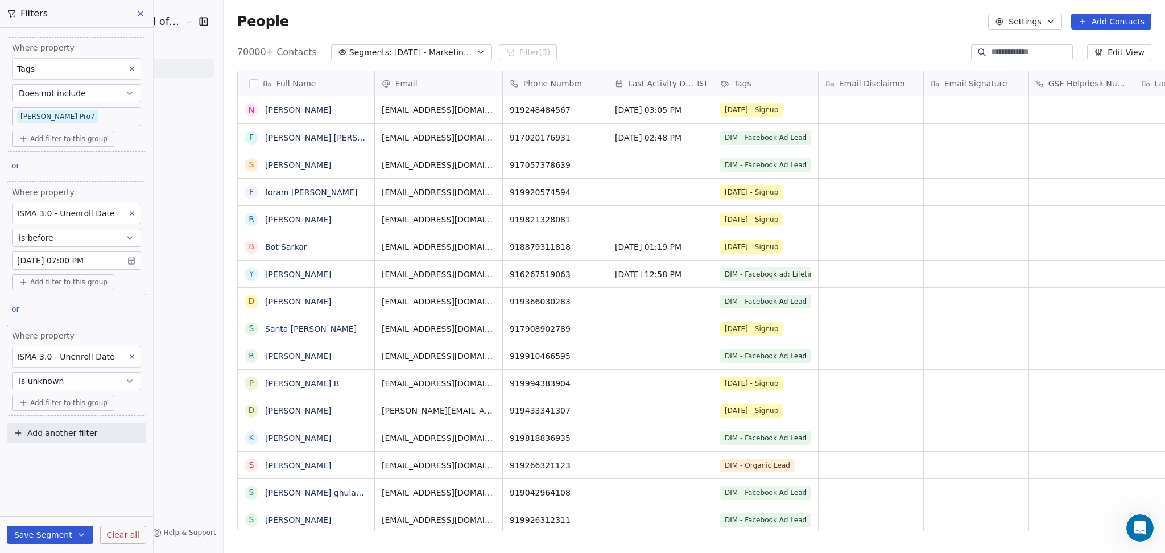
click at [139, 16] on icon at bounding box center [140, 13] width 9 height 9
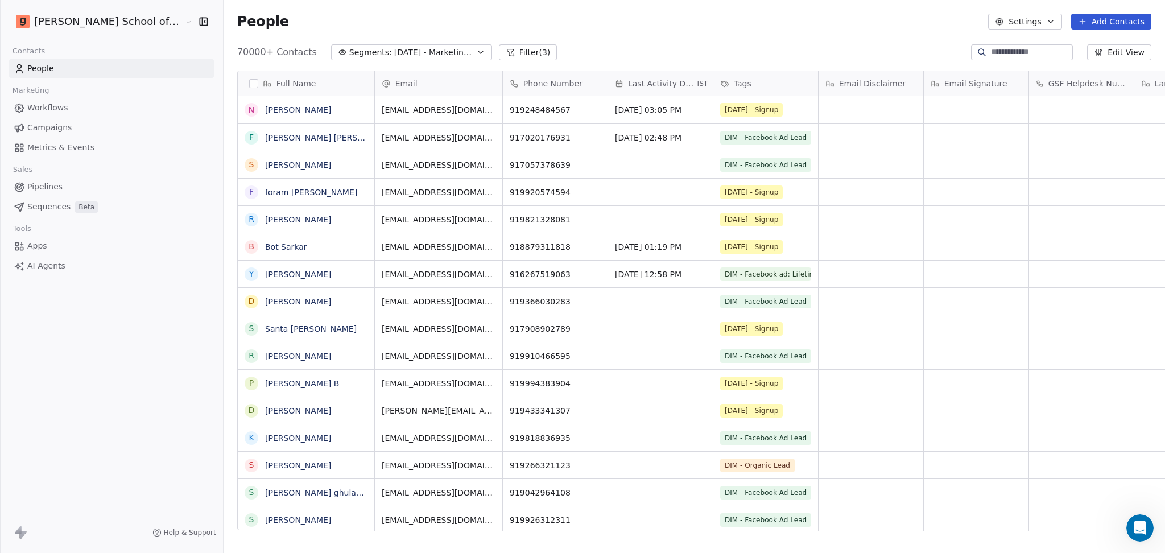
click at [76, 122] on link "Campaigns" at bounding box center [111, 127] width 205 height 19
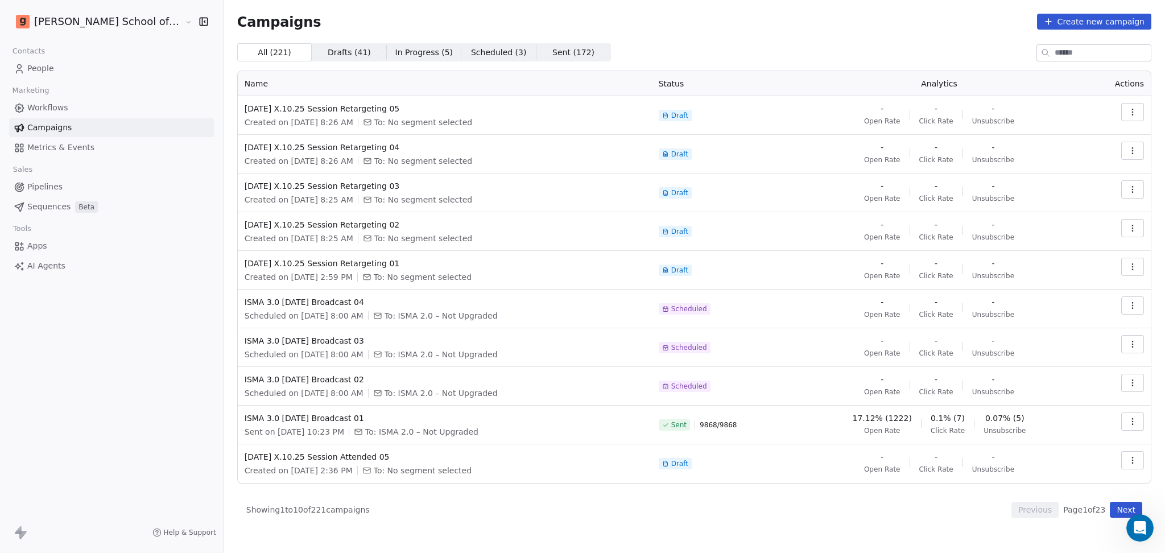
click at [1112, 508] on button "Next" at bounding box center [1126, 510] width 32 height 16
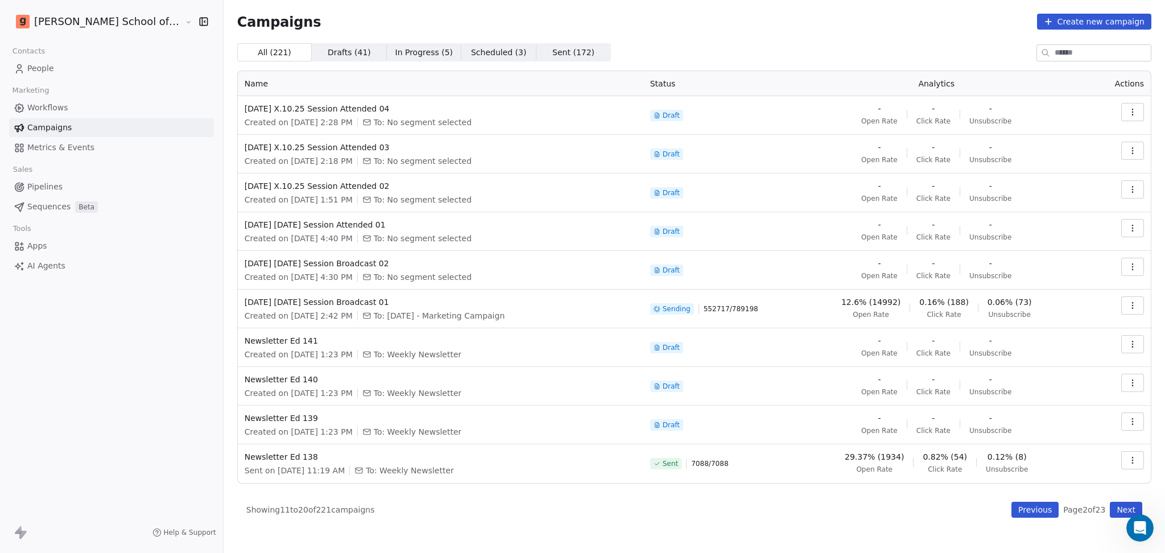
click at [62, 77] on link "People" at bounding box center [111, 68] width 205 height 19
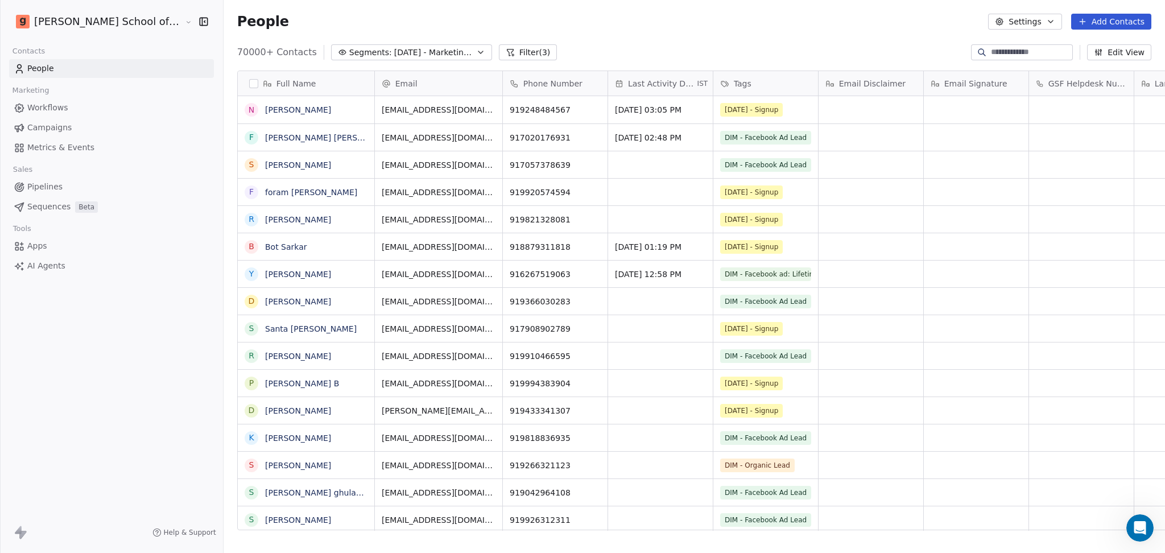
scroll to position [475, 974]
click at [499, 47] on button "Filter (3)" at bounding box center [528, 52] width 59 height 16
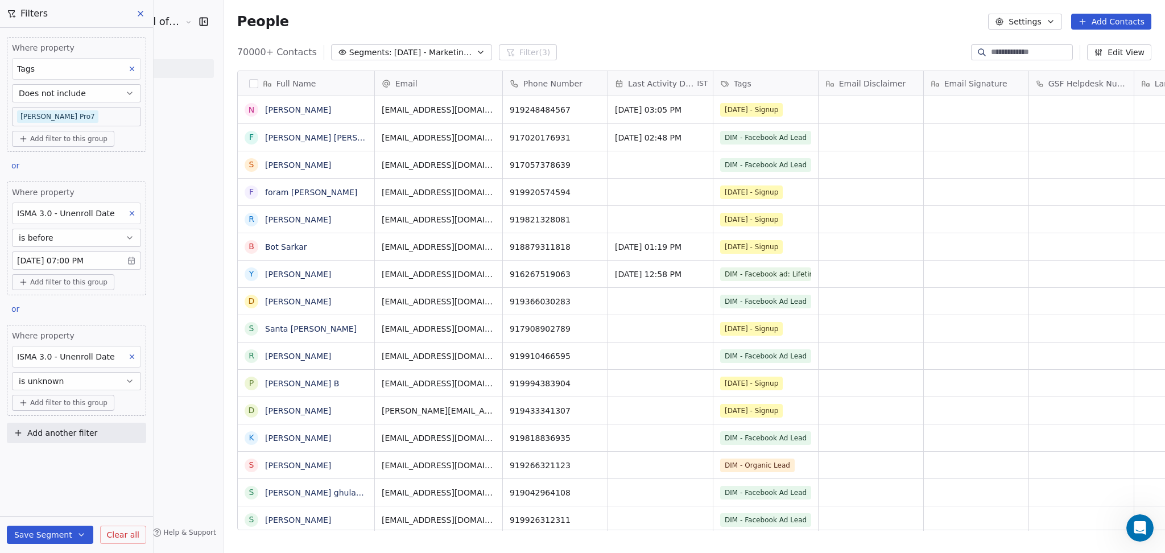
click at [85, 165] on div "Where property Tags Does not include Goela Pro7 Add filter to this group or Whe…" at bounding box center [76, 238] width 153 height 420
click at [142, 15] on icon at bounding box center [140, 13] width 5 height 5
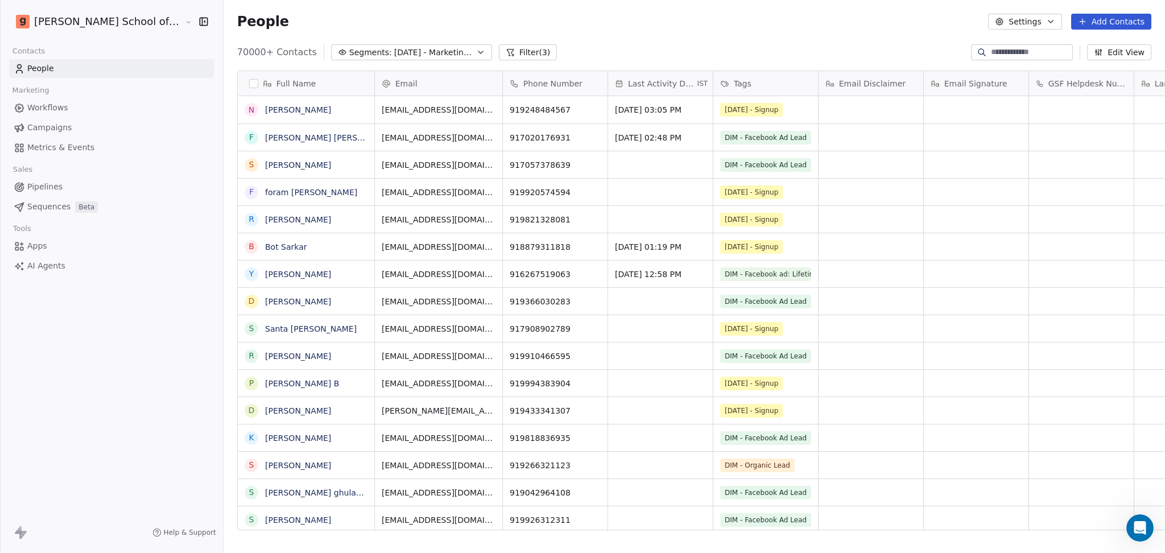
click at [88, 486] on div "Goela School of Finance LLP Contacts People Marketing Workflows Campaigns Metri…" at bounding box center [111, 276] width 223 height 553
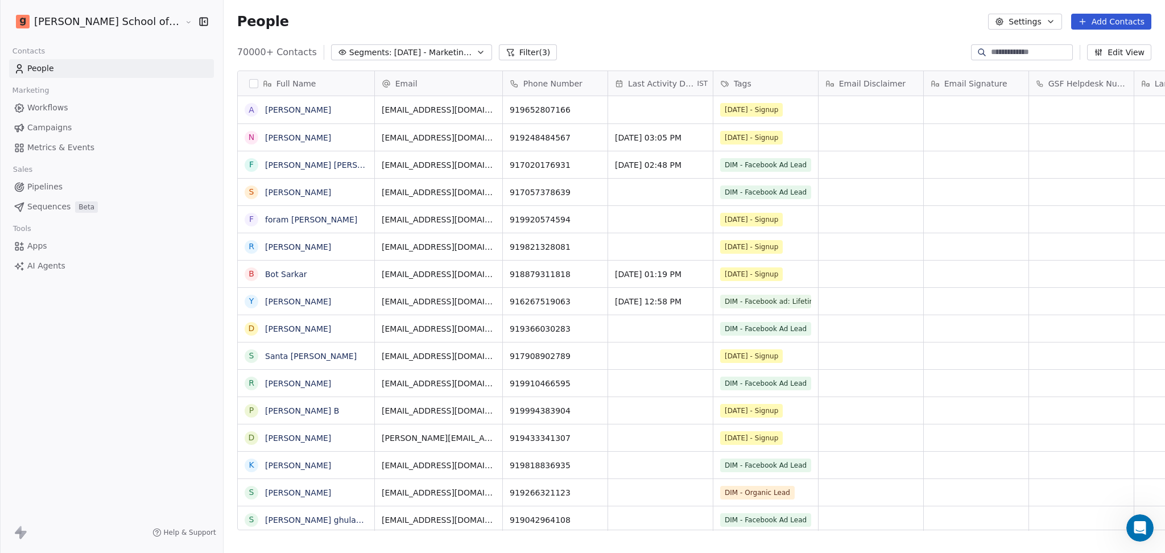
click at [111, 129] on link "Campaigns" at bounding box center [111, 127] width 205 height 19
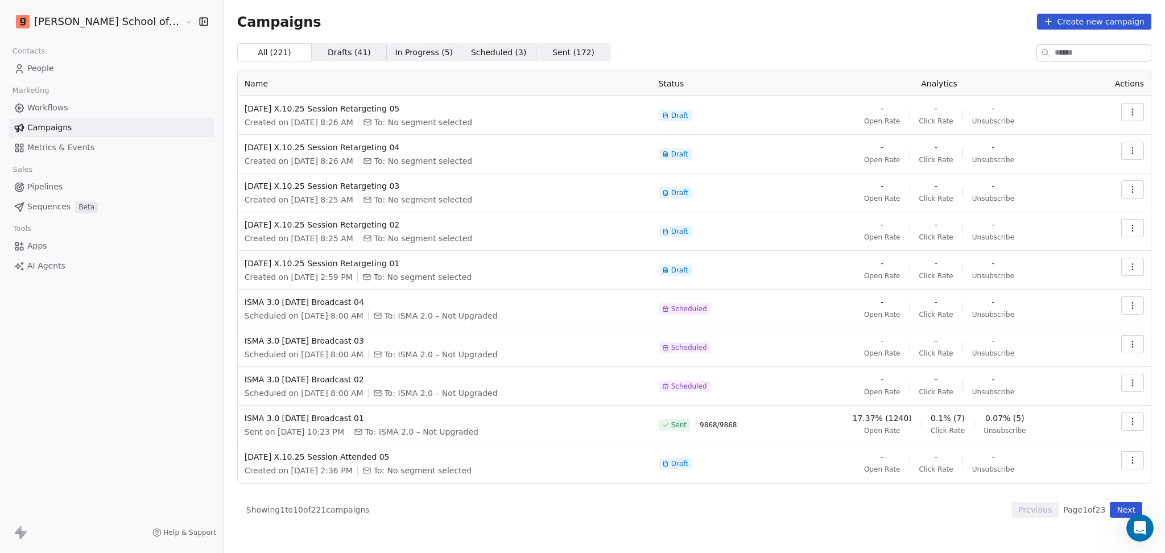
click at [1117, 513] on button "Next" at bounding box center [1126, 510] width 32 height 16
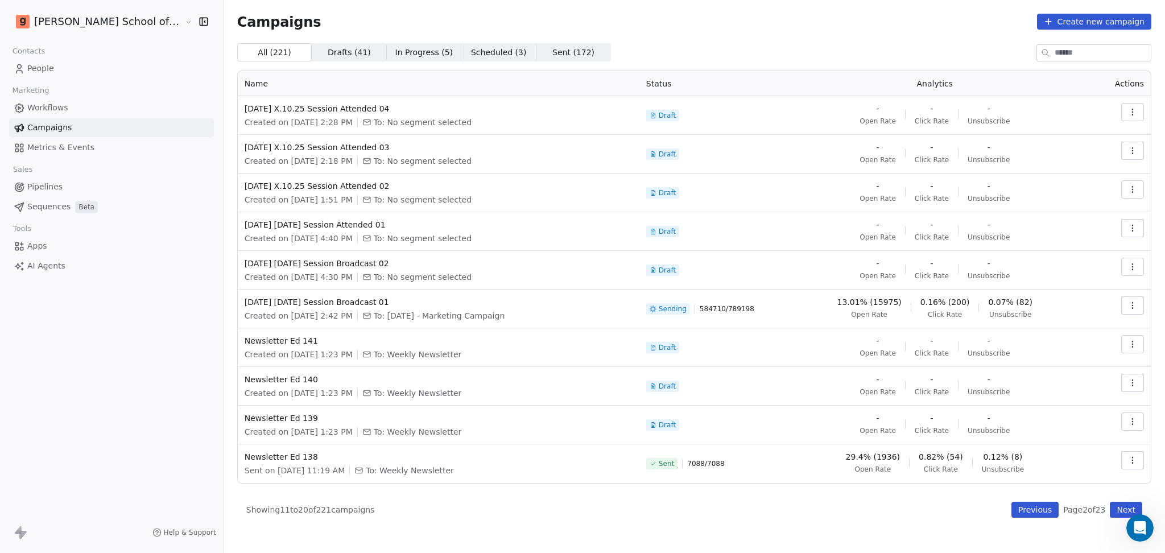
click at [1037, 516] on button "Previous" at bounding box center [1034, 510] width 47 height 16
